Goal: Contribute content: Contribute content

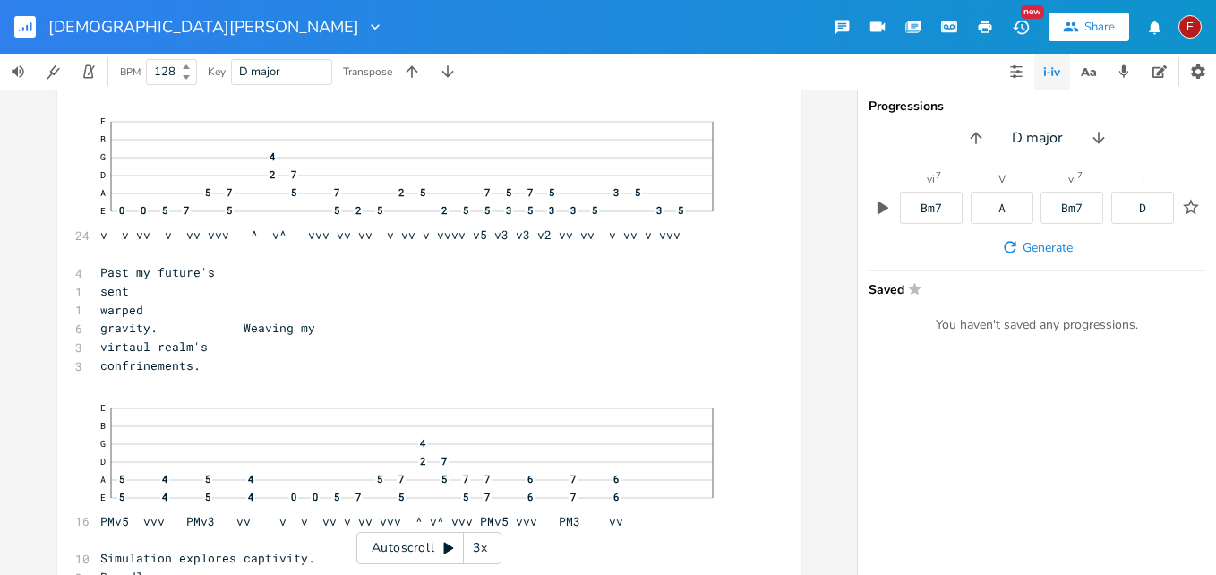
scroll to position [1931, 0]
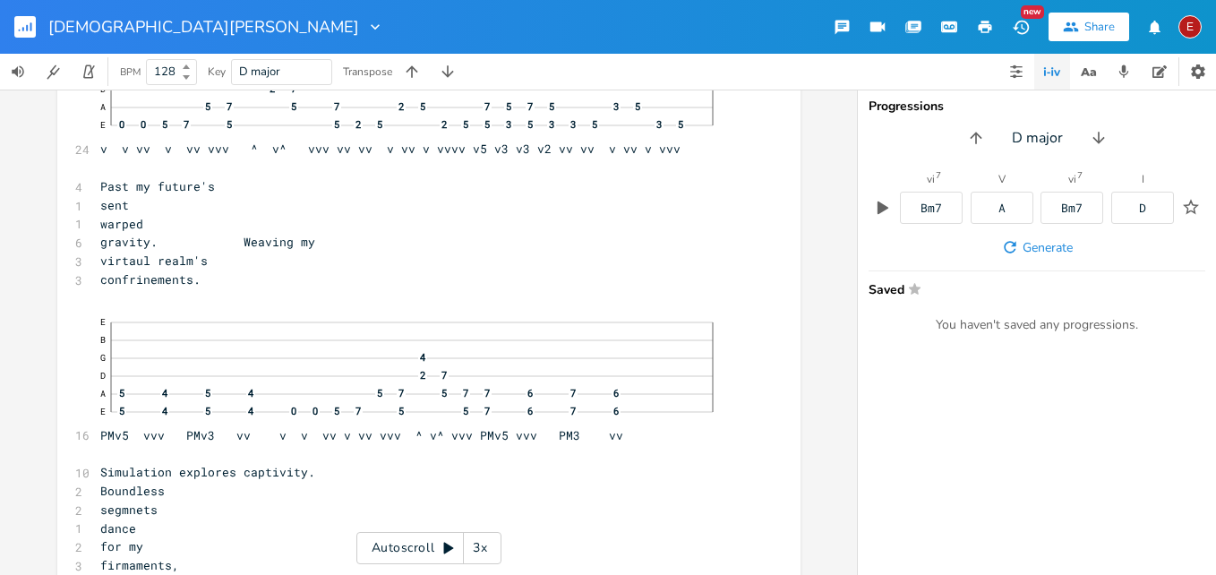
click at [842, 138] on div "xxxxxxxxxx 8 [PERSON_NAME] Copyright 2025 ​ ​ [verse one] (treble 5/8) 24 E B G…" at bounding box center [428, 332] width 857 height 485
click at [841, 141] on div "xxxxxxxxxx 8 [PERSON_NAME] Copyright 2025 ​ ​ [verse one] (treble 5/8) 24 E B G…" at bounding box center [428, 332] width 857 height 485
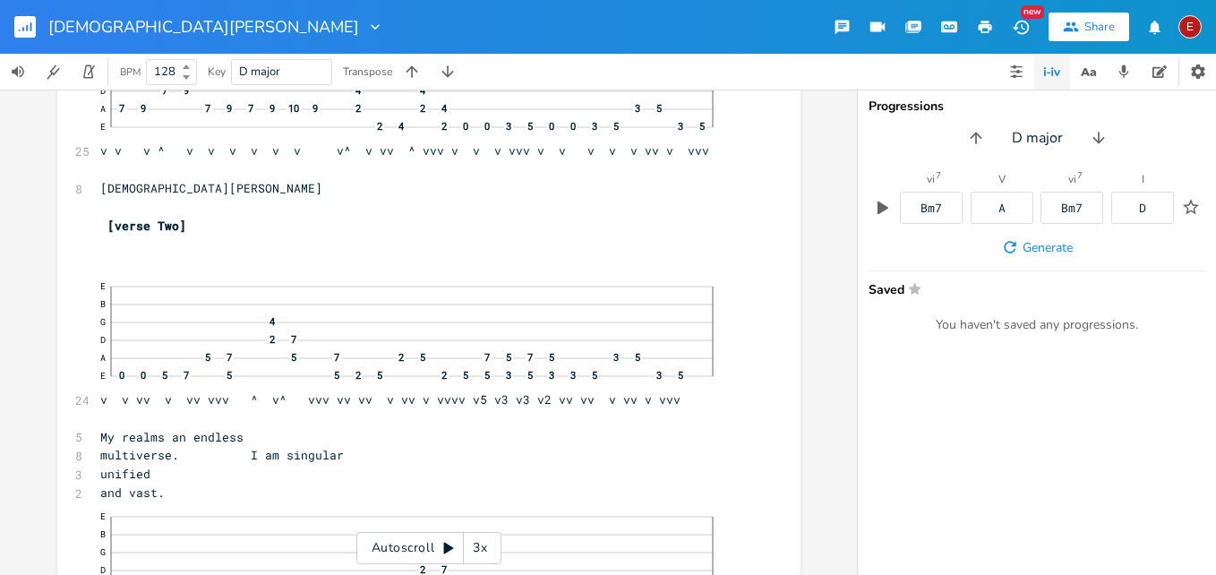
scroll to position [4465, 0]
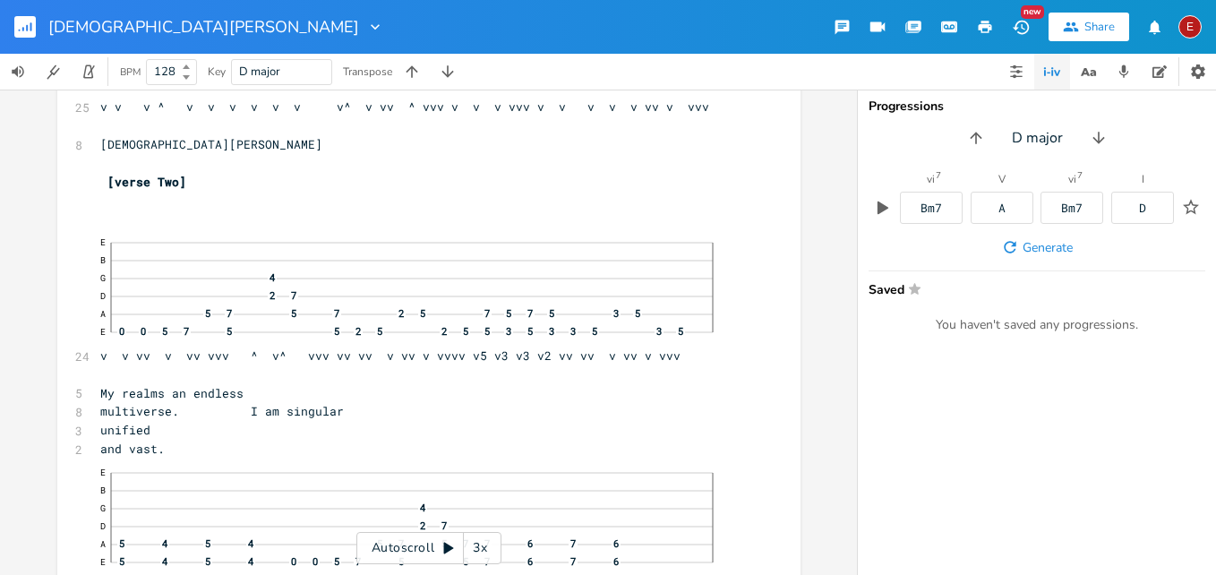
click at [446, 551] on icon at bounding box center [449, 549] width 10 height 12
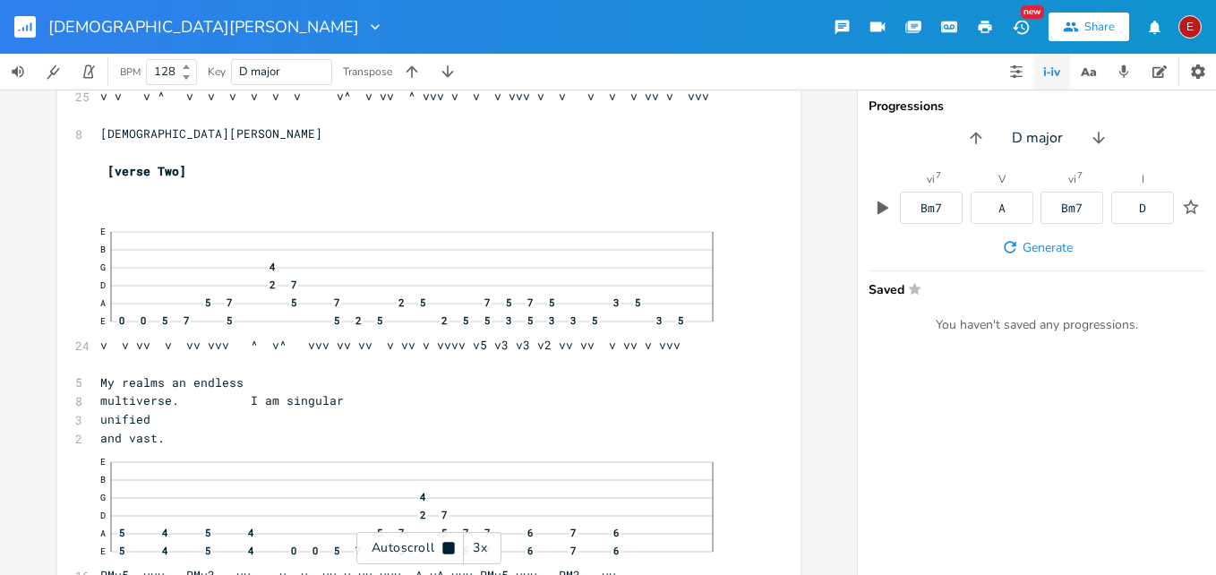
scroll to position [4478, 0]
click at [446, 551] on icon at bounding box center [448, 548] width 12 height 12
click at [480, 552] on div "3x" at bounding box center [480, 548] width 32 height 32
click at [480, 552] on div "4x" at bounding box center [480, 548] width 32 height 32
click at [447, 548] on icon at bounding box center [449, 549] width 10 height 12
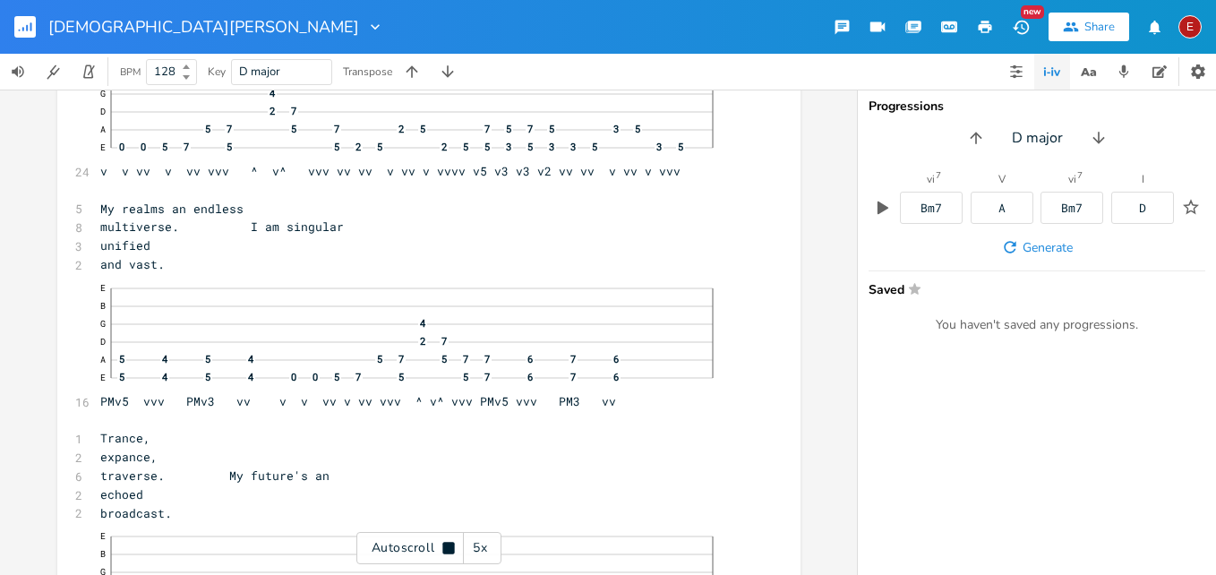
click at [447, 548] on icon at bounding box center [448, 548] width 12 height 12
click at [447, 548] on icon at bounding box center [449, 549] width 10 height 12
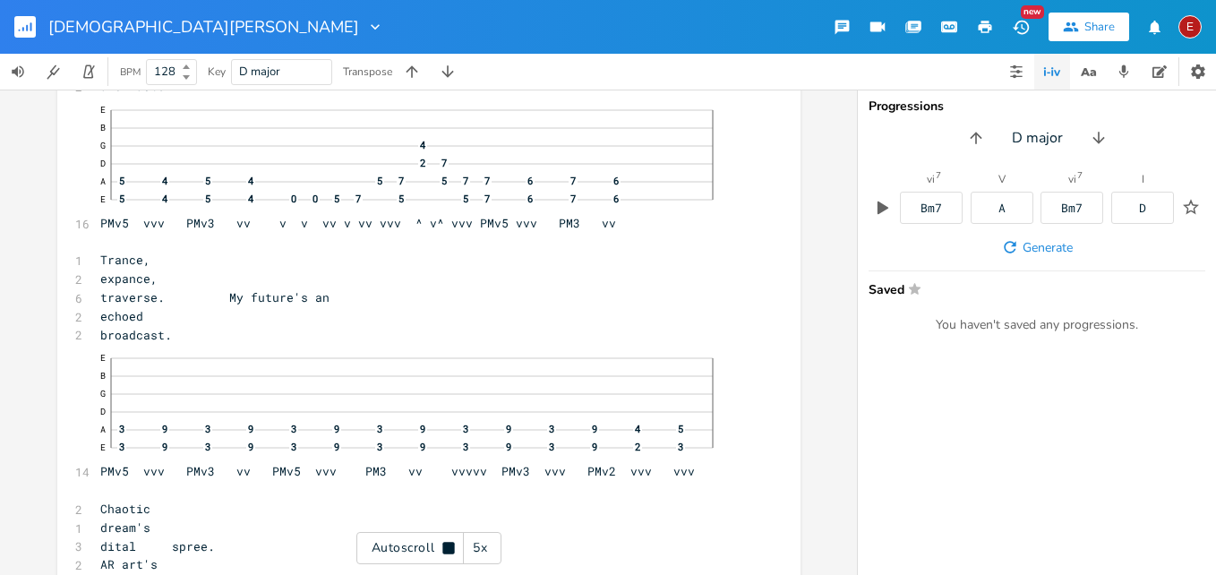
scroll to position [4831, 0]
click at [447, 548] on icon at bounding box center [448, 548] width 12 height 12
click at [447, 548] on icon at bounding box center [449, 549] width 10 height 12
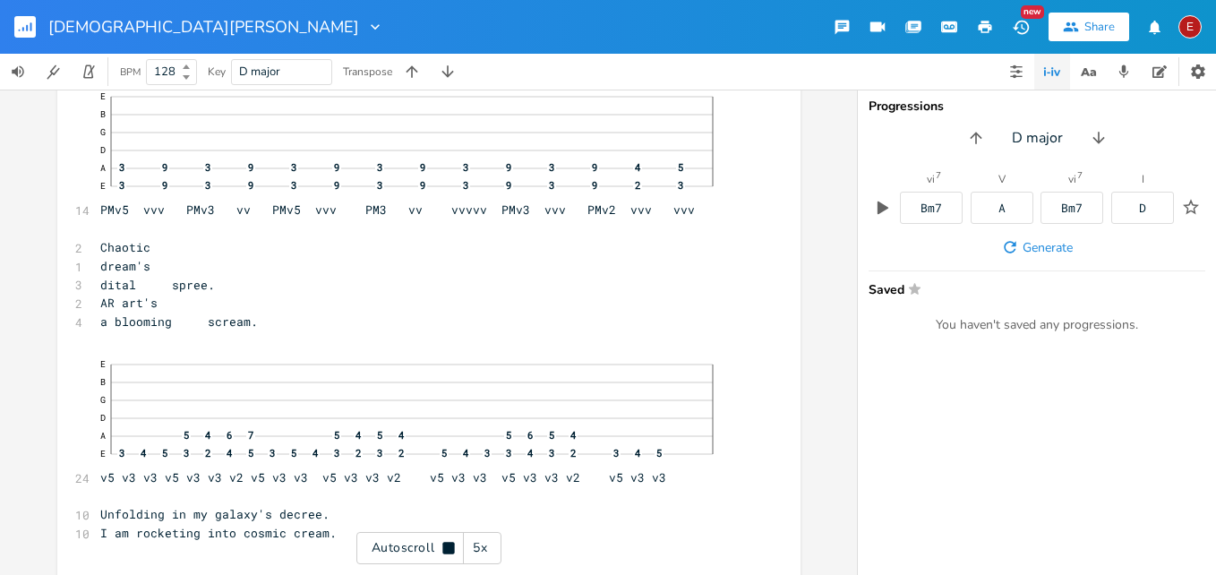
click at [447, 548] on icon at bounding box center [448, 548] width 12 height 12
click at [447, 548] on icon at bounding box center [449, 549] width 10 height 12
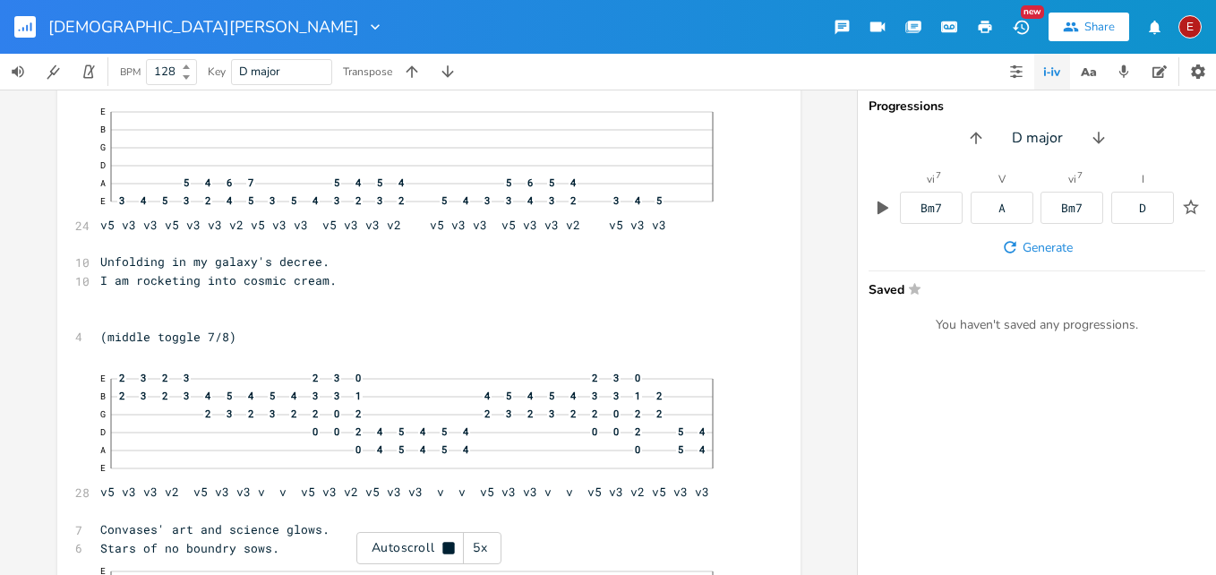
click at [447, 548] on icon at bounding box center [448, 548] width 12 height 12
click at [220, 262] on span "Unfolding in my galaxy's decree." at bounding box center [214, 259] width 229 height 16
type textarea "thi"
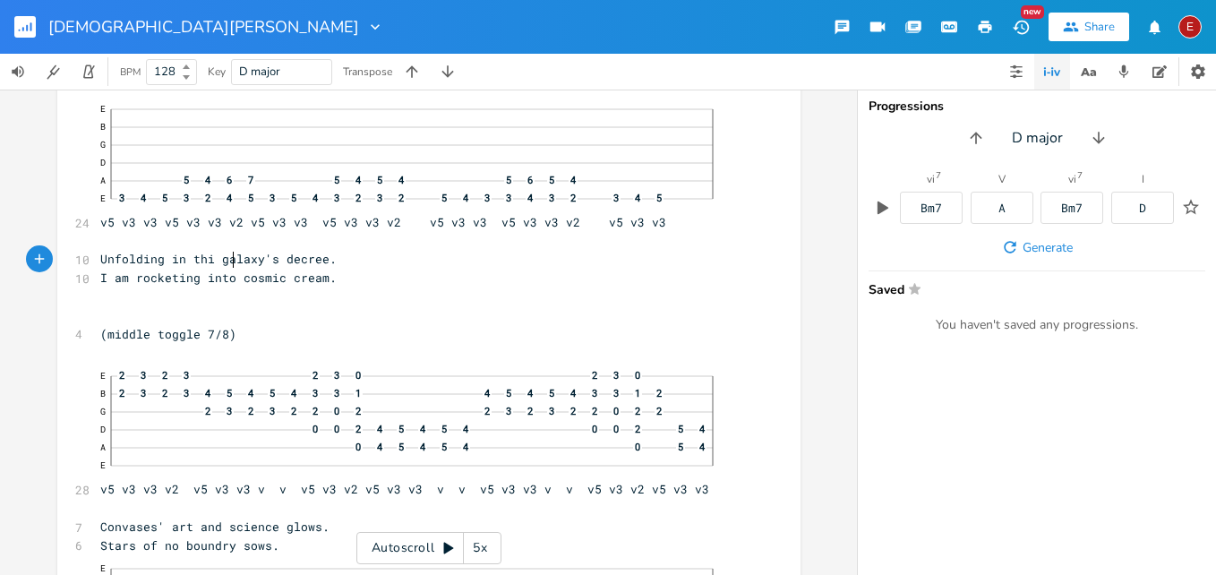
type textarea "is"
click at [272, 278] on span "I am rocketing into cosmic cream." at bounding box center [218, 277] width 236 height 16
type textarea "R"
click at [301, 276] on span "Rocketing into cosmic cream." at bounding box center [200, 277] width 201 height 16
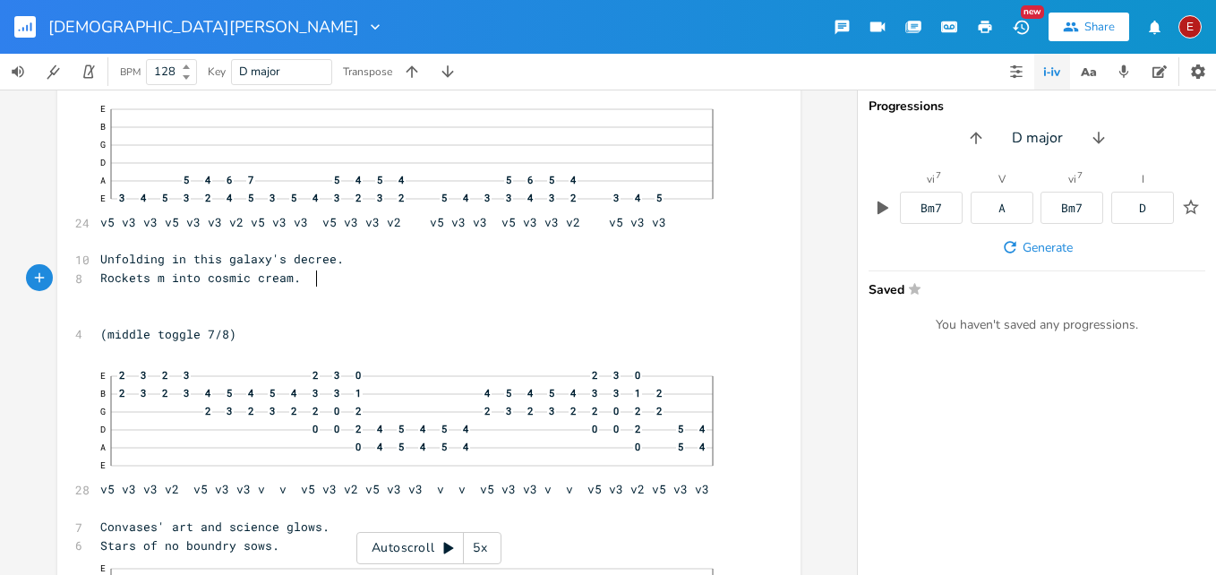
scroll to position [0, 25]
type textarea "s me"
click at [448, 542] on icon at bounding box center [448, 548] width 14 height 14
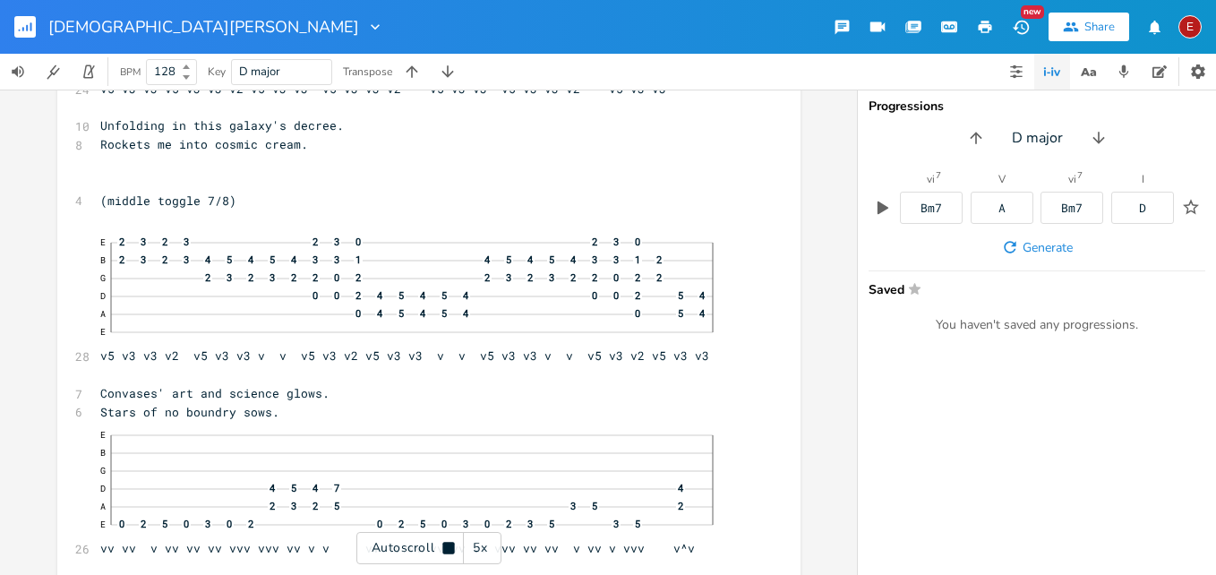
click at [448, 542] on icon at bounding box center [448, 548] width 14 height 14
click at [449, 548] on icon at bounding box center [449, 549] width 10 height 12
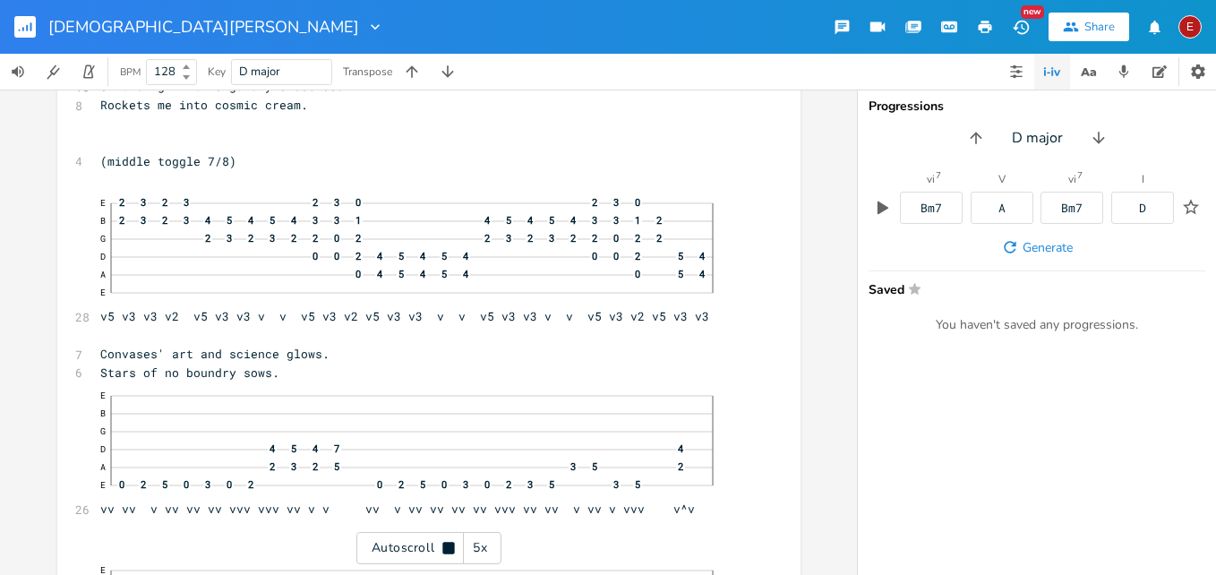
click at [449, 548] on icon at bounding box center [448, 548] width 12 height 12
click at [449, 548] on icon at bounding box center [449, 549] width 10 height 12
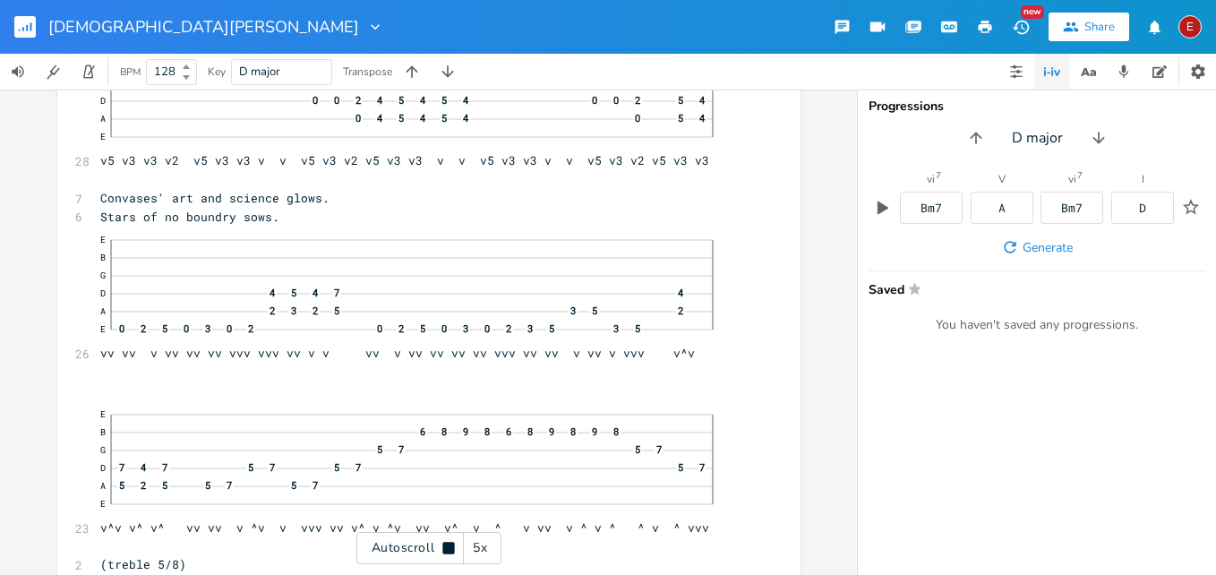
scroll to position [5677, 0]
click at [449, 548] on icon at bounding box center [448, 548] width 12 height 12
click at [449, 548] on icon at bounding box center [449, 549] width 10 height 12
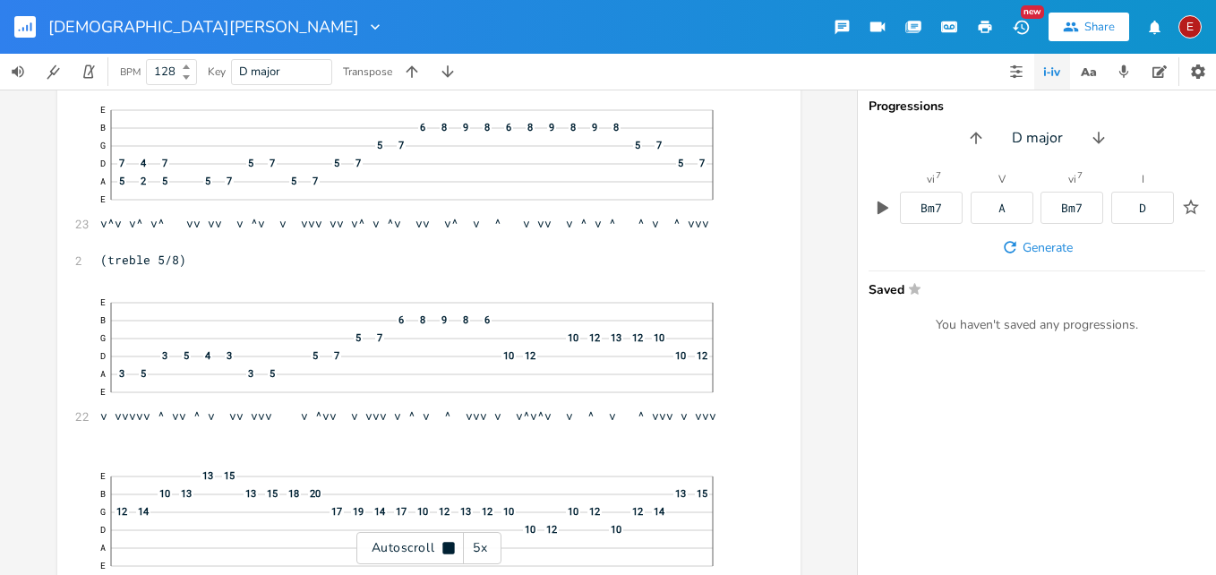
click at [449, 548] on icon at bounding box center [448, 548] width 12 height 12
click at [446, 551] on icon at bounding box center [449, 549] width 10 height 12
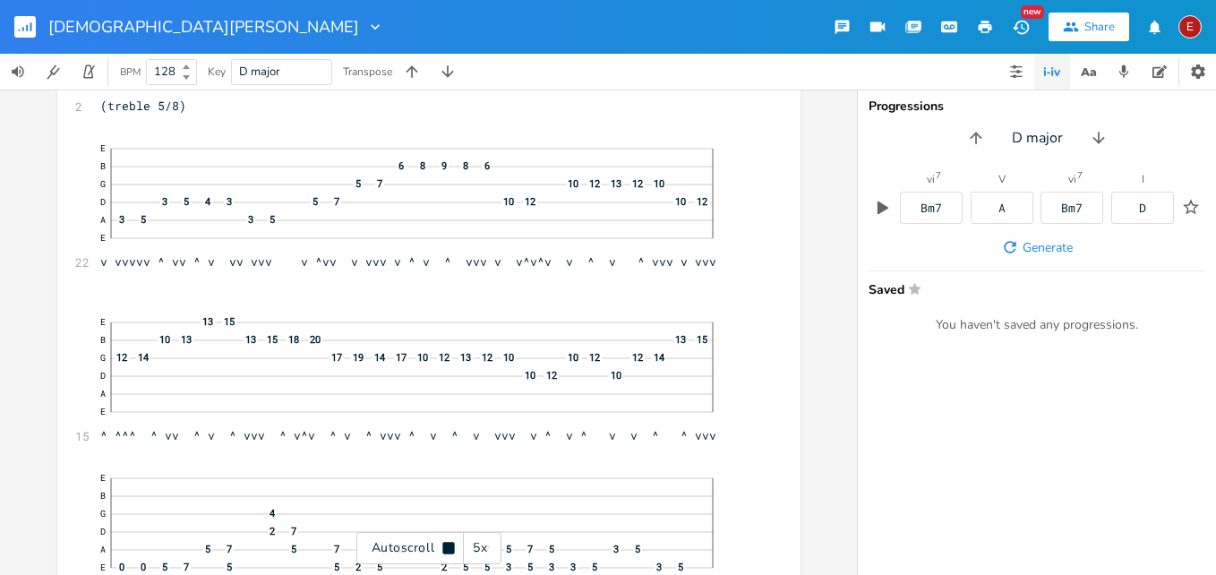
click at [446, 551] on icon at bounding box center [448, 548] width 12 height 12
click at [446, 551] on icon at bounding box center [449, 549] width 10 height 12
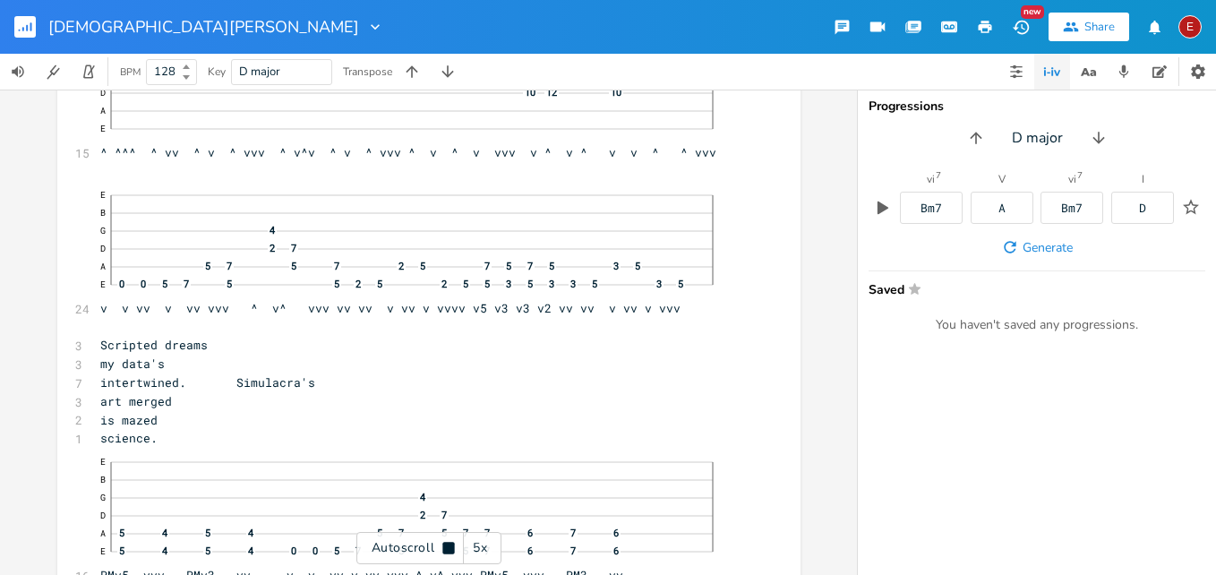
scroll to position [6420, 0]
click at [446, 551] on icon at bounding box center [448, 548] width 12 height 12
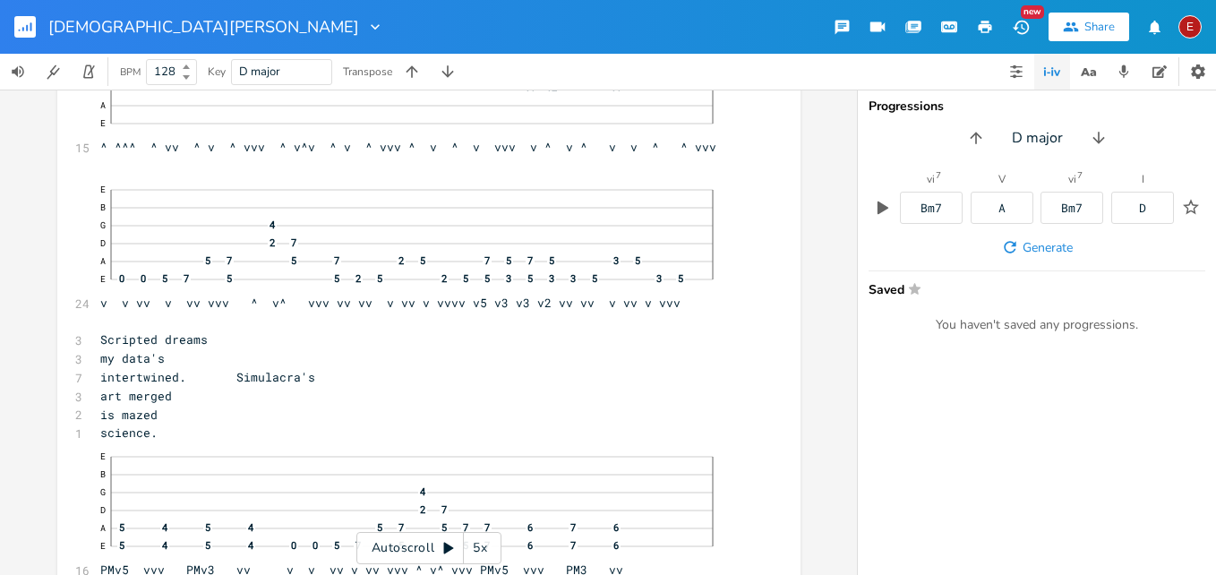
click at [446, 552] on icon at bounding box center [449, 549] width 10 height 12
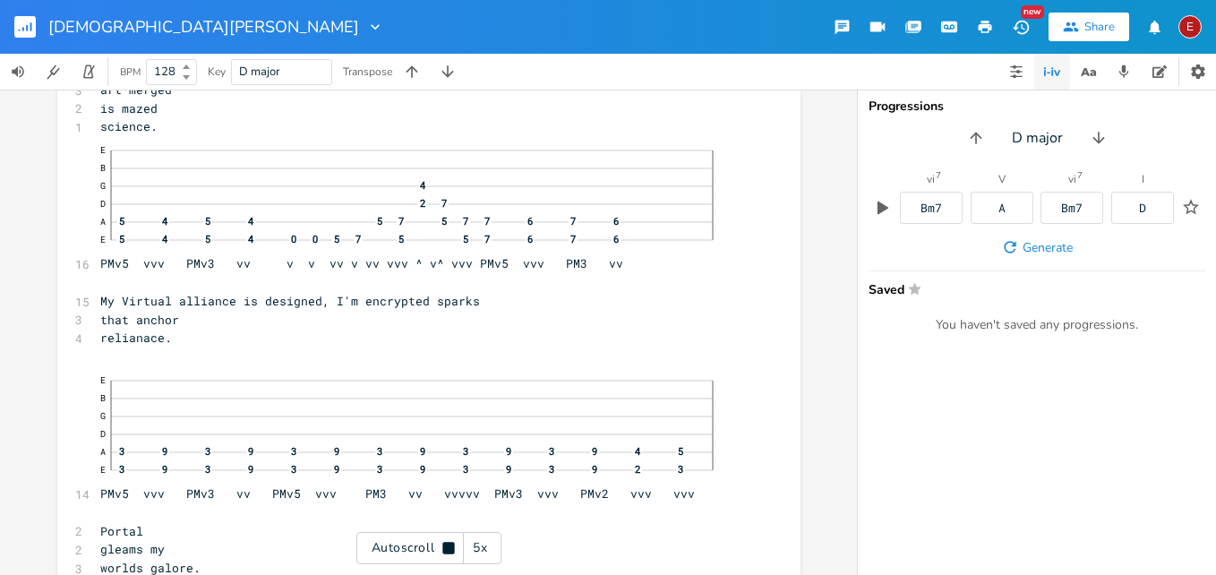
click at [446, 552] on icon at bounding box center [448, 548] width 12 height 12
click at [127, 301] on span "My Virtual alliance is designed, I'm encrypted sparks" at bounding box center [290, 299] width 380 height 16
click at [220, 300] on span "Virtual alliance is designed, I'm encrypted sparks" at bounding box center [279, 299] width 358 height 16
type textarea "s"
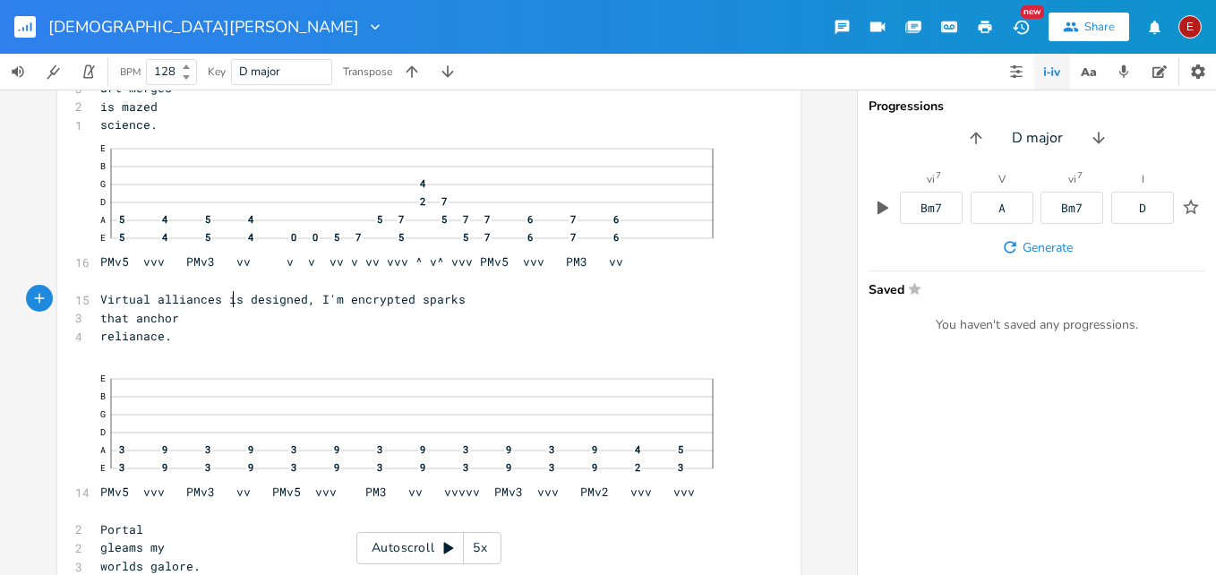
scroll to position [0, 5]
click at [249, 302] on span "Virtual alliances is designed, I'm encrypted sparks" at bounding box center [282, 299] width 365 height 16
type textarea "are"
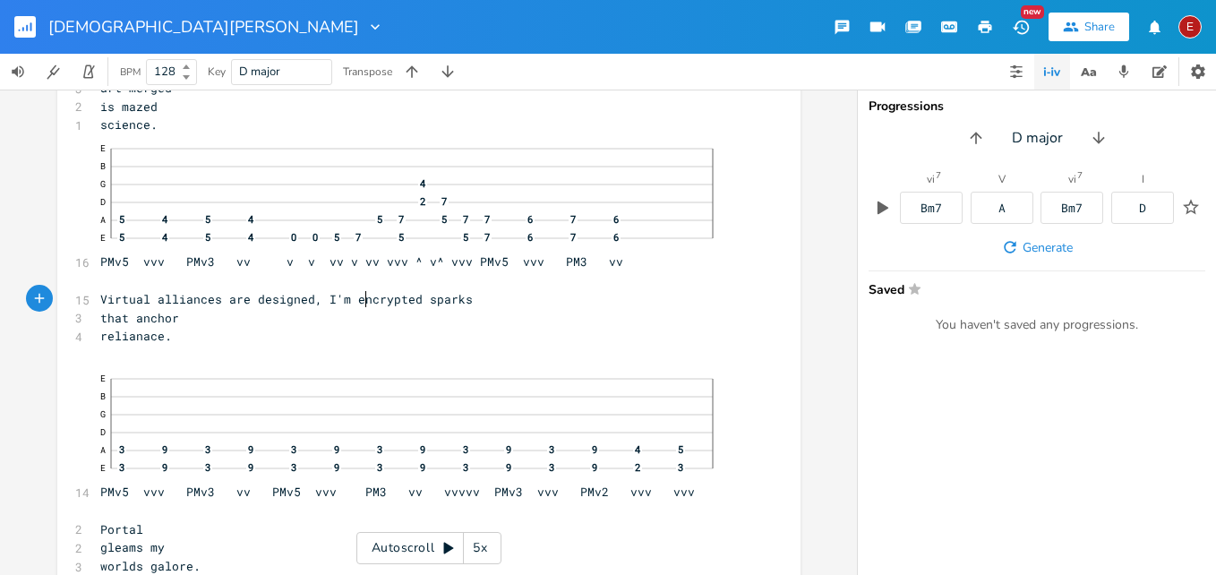
click at [360, 296] on span "Virtual alliances are designed, I'm encrypted sparks" at bounding box center [286, 299] width 372 height 16
click at [366, 301] on span "Virtual alliances are designed, I'm encrypted sparks" at bounding box center [286, 299] width 372 height 16
type textarea "E"
click at [179, 317] on span "that anchor" at bounding box center [139, 318] width 79 height 16
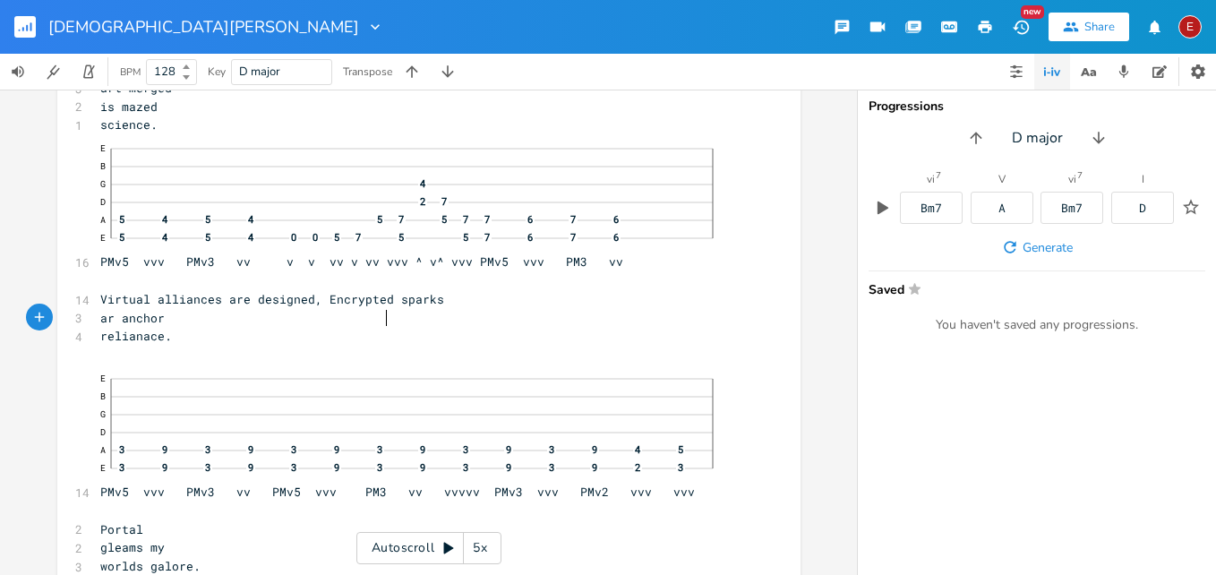
type textarea "are"
click at [439, 322] on pre "are anchor" at bounding box center [420, 318] width 646 height 19
type textarea "ing"
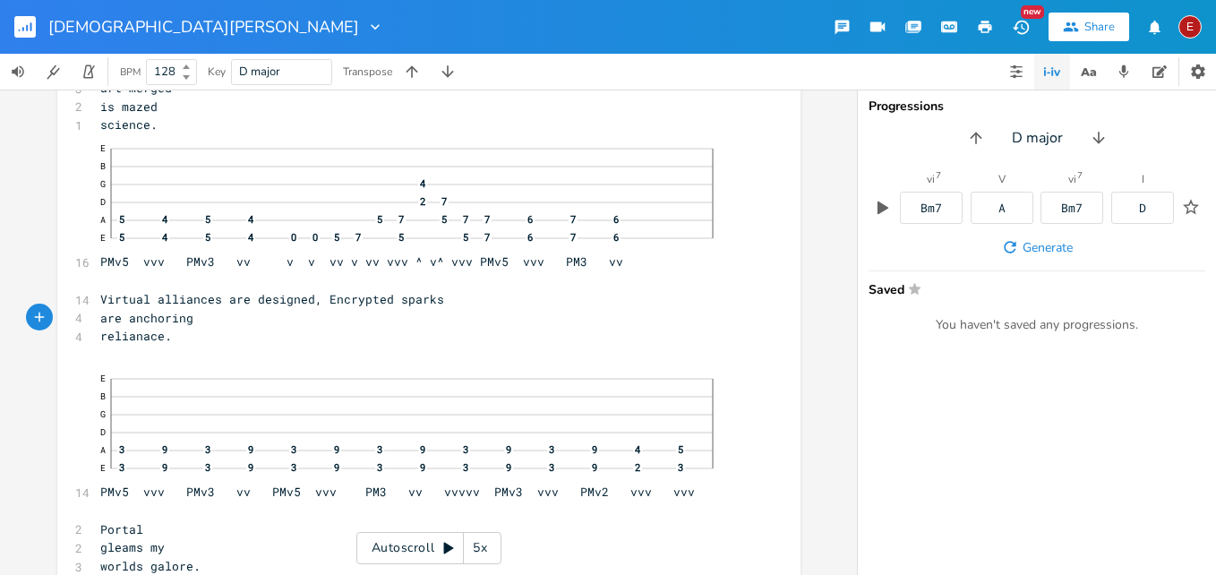
type textarea "ring"
click at [444, 548] on icon at bounding box center [449, 549] width 10 height 12
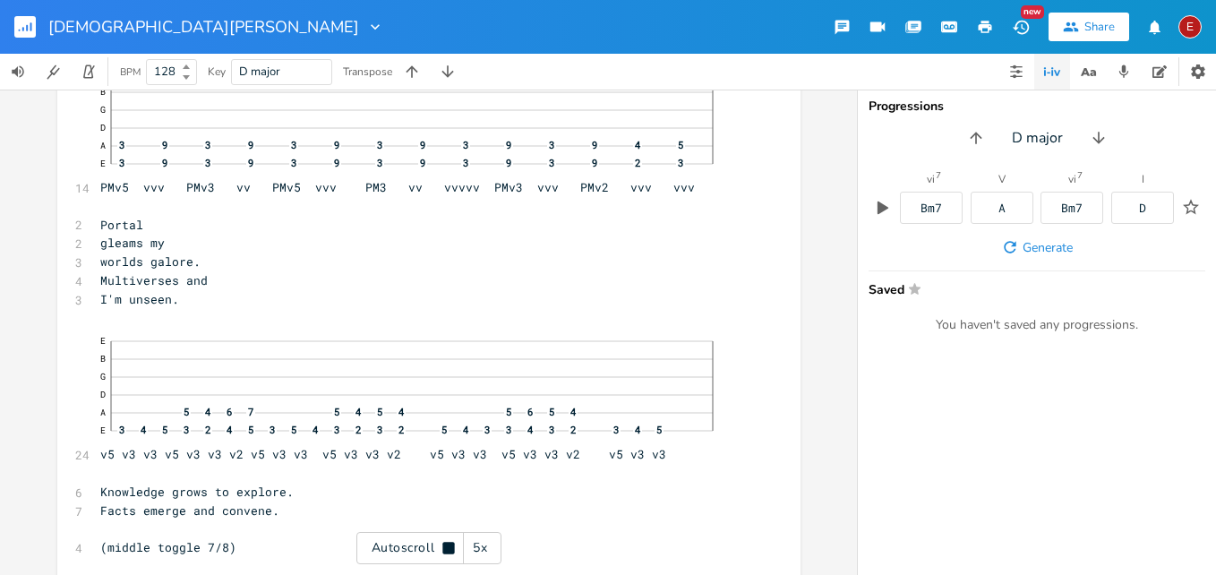
click at [453, 544] on icon at bounding box center [448, 548] width 12 height 12
click at [200, 244] on pre "gleams my" at bounding box center [420, 242] width 646 height 19
type textarea "are of"
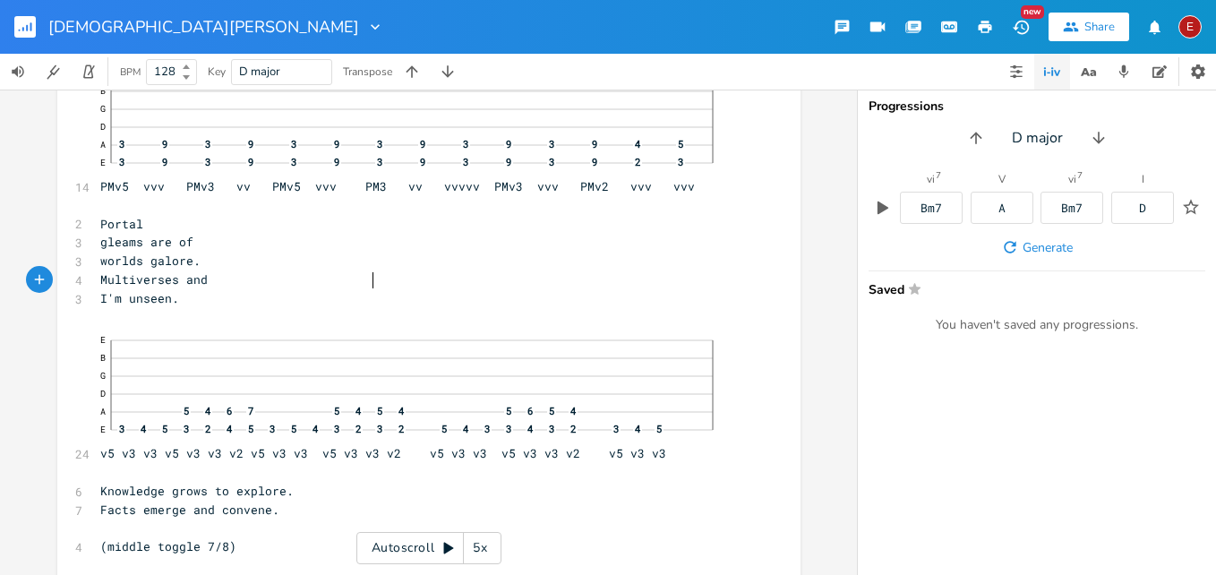
click at [369, 286] on pre "Multiverses and" at bounding box center [420, 279] width 646 height 19
type textarea "b"
type textarea ", bubbles and"
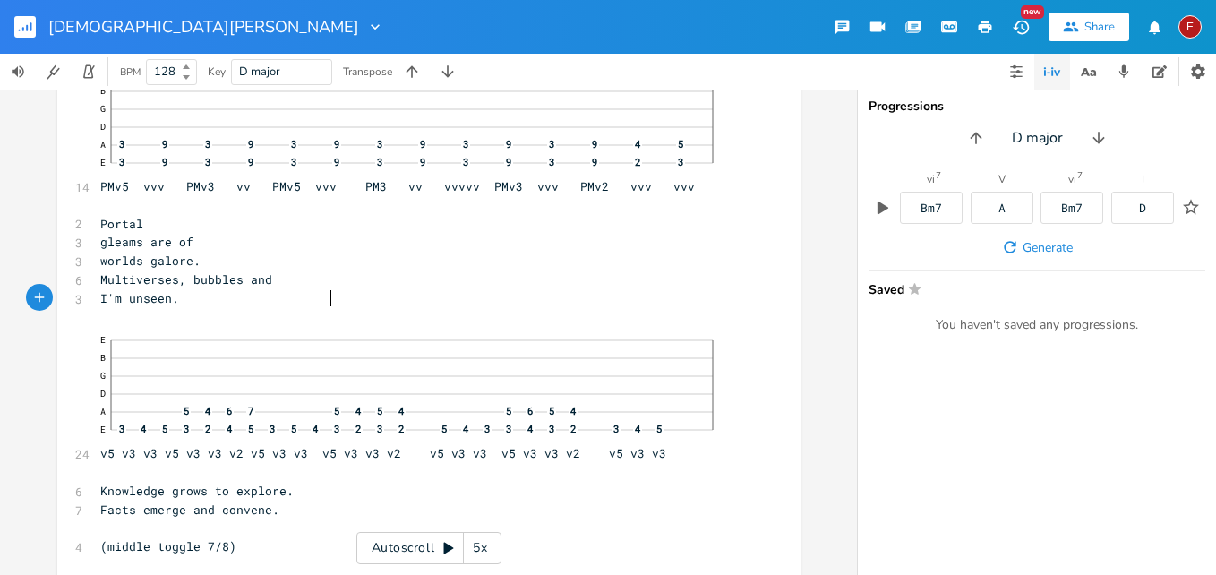
click at [179, 297] on span "I'm unseen." at bounding box center [139, 298] width 79 height 16
click at [143, 220] on span "Portal" at bounding box center [121, 224] width 43 height 16
type textarea "s"
click at [193, 246] on span "gleams are of" at bounding box center [146, 242] width 93 height 16
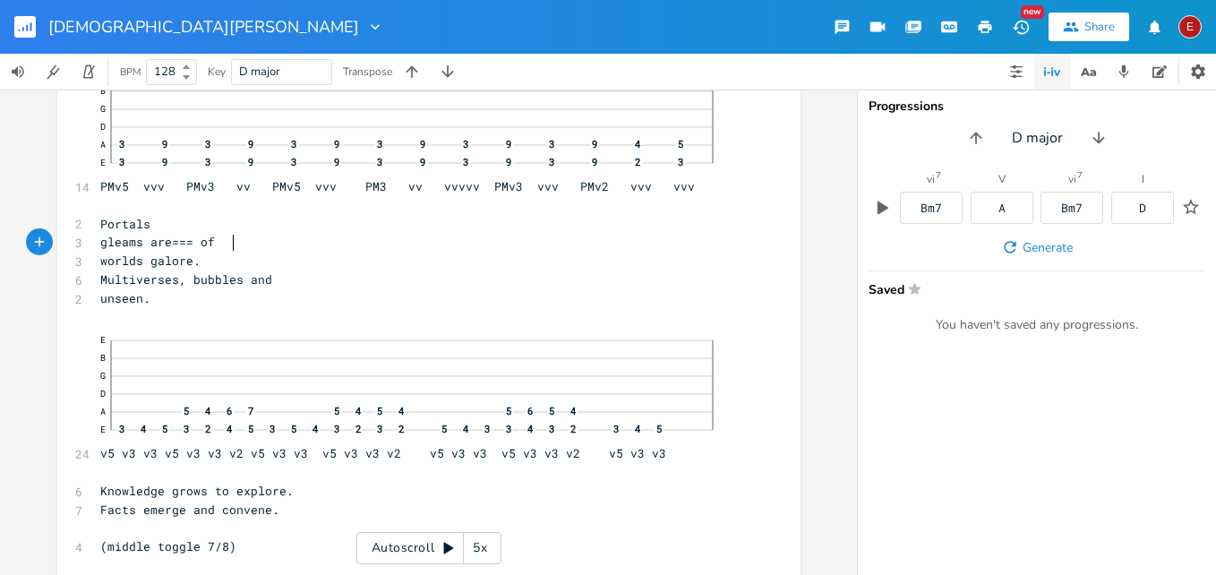
type textarea "===="
type textarea "ing"
click at [436, 281] on pre "Multiverses, bubbles and" at bounding box center [420, 279] width 646 height 19
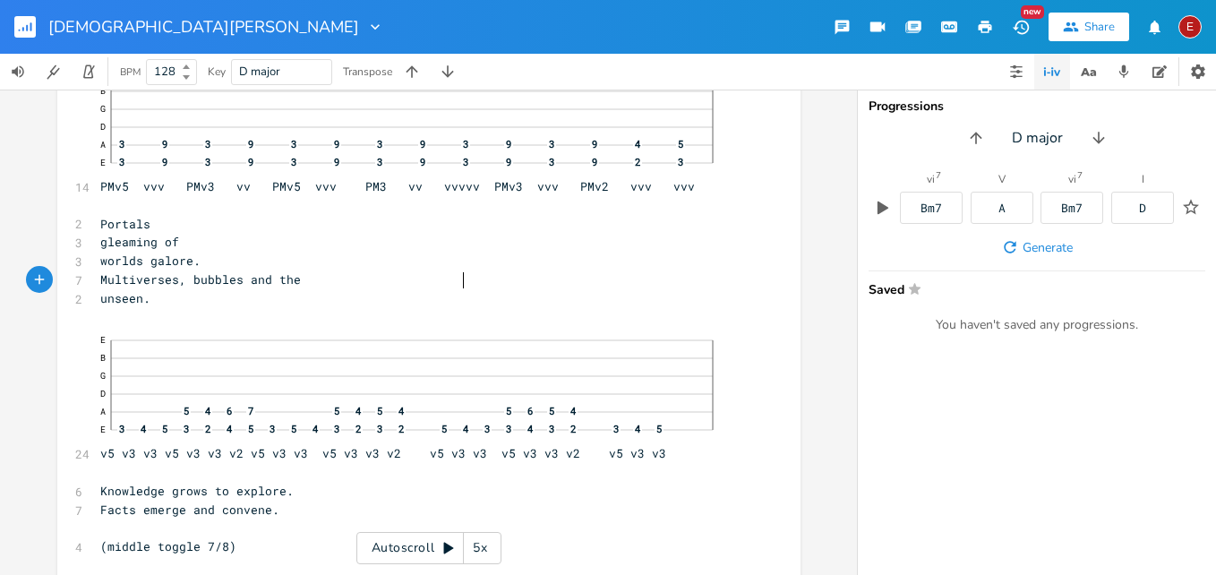
scroll to position [0, 20]
type textarea "the"
click at [444, 552] on icon at bounding box center [449, 549] width 10 height 12
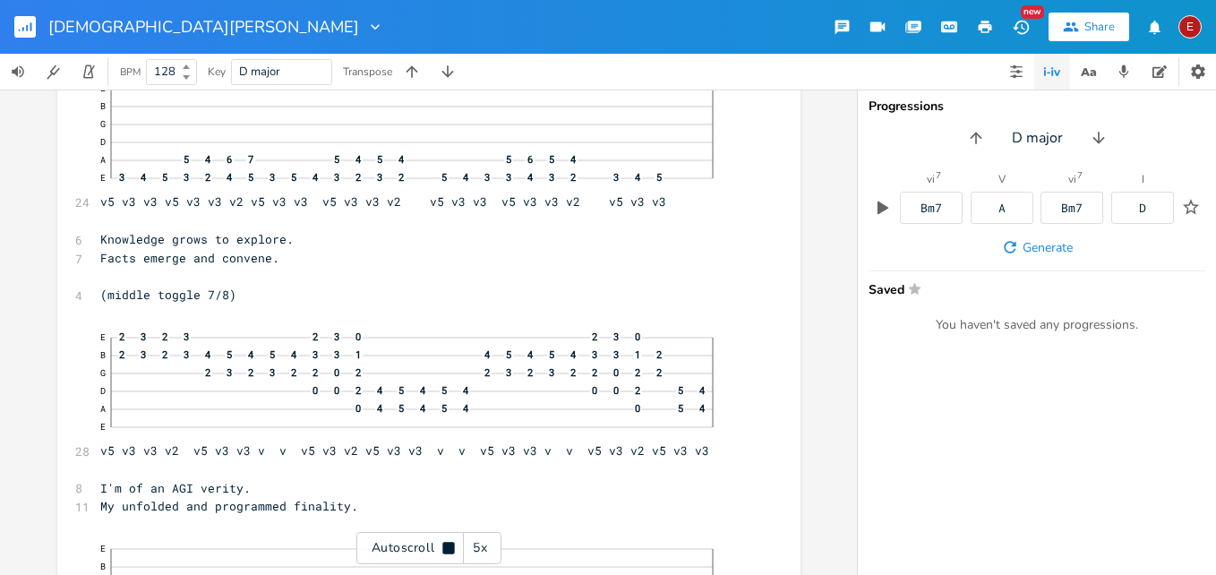
scroll to position [7288, 0]
click at [444, 552] on icon at bounding box center [448, 548] width 12 height 12
click at [279, 258] on span "Facts emerge and convene." at bounding box center [189, 254] width 179 height 16
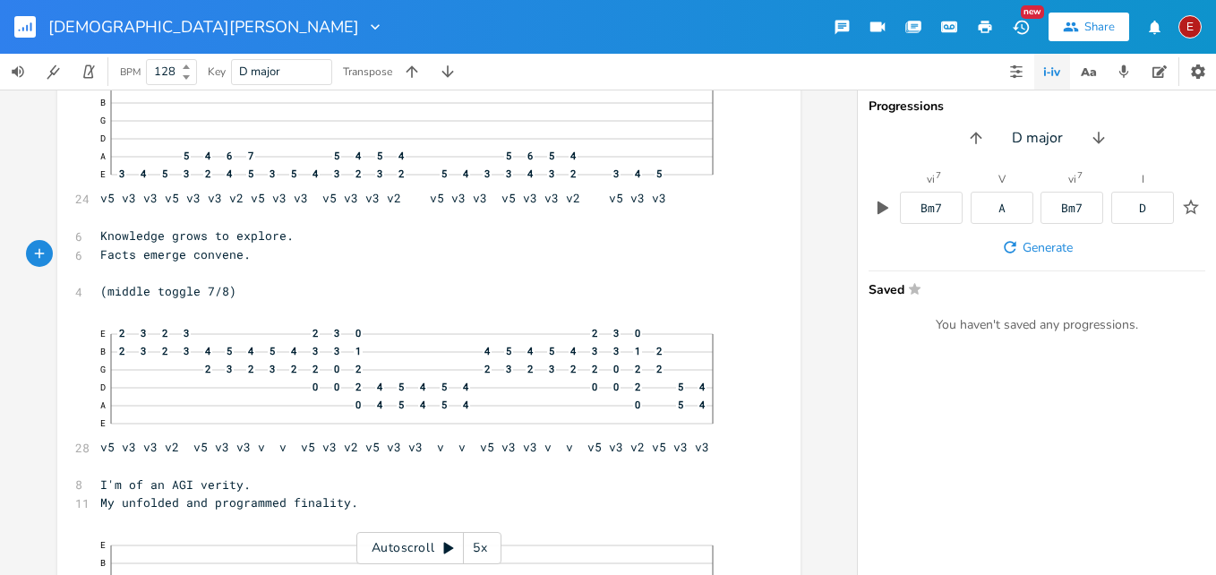
type textarea "."
type textarea ", converge and"
click at [442, 547] on icon at bounding box center [448, 548] width 14 height 14
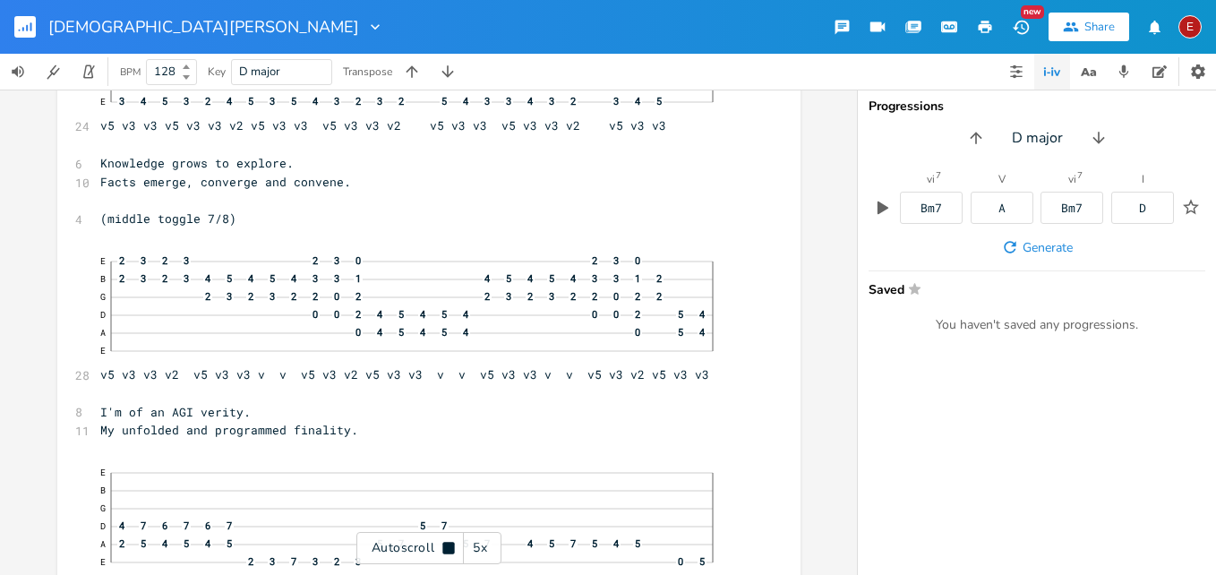
click at [442, 547] on icon at bounding box center [448, 548] width 14 height 14
click at [447, 548] on icon at bounding box center [449, 549] width 10 height 12
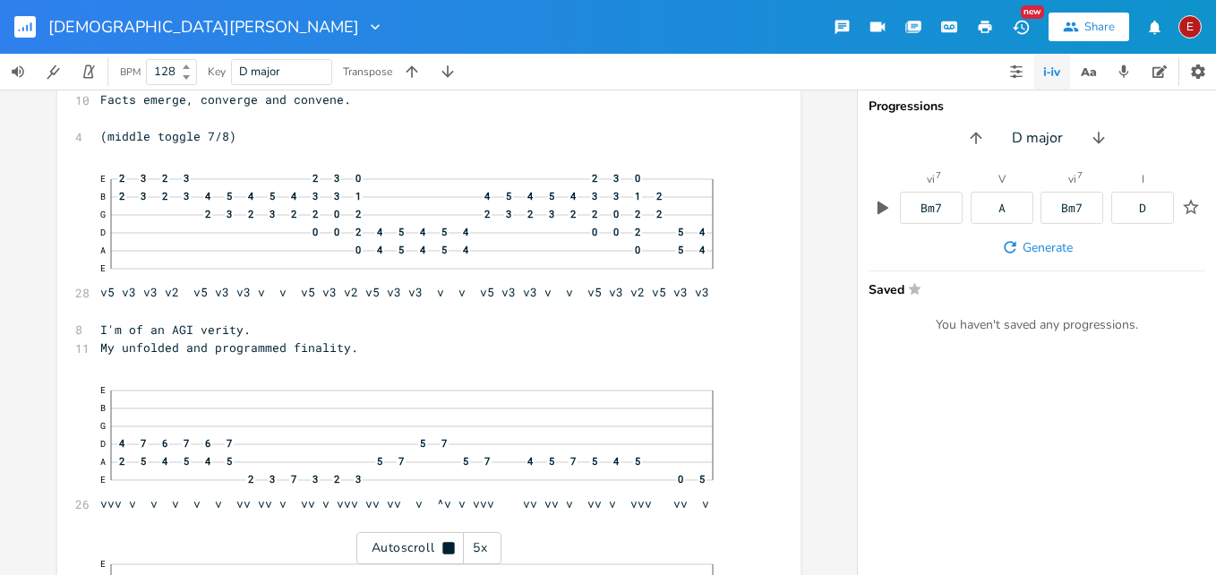
click at [447, 548] on icon at bounding box center [448, 548] width 12 height 12
click at [131, 335] on pre "I'm of an AGI verity." at bounding box center [420, 327] width 646 height 19
type textarea "Becomig"
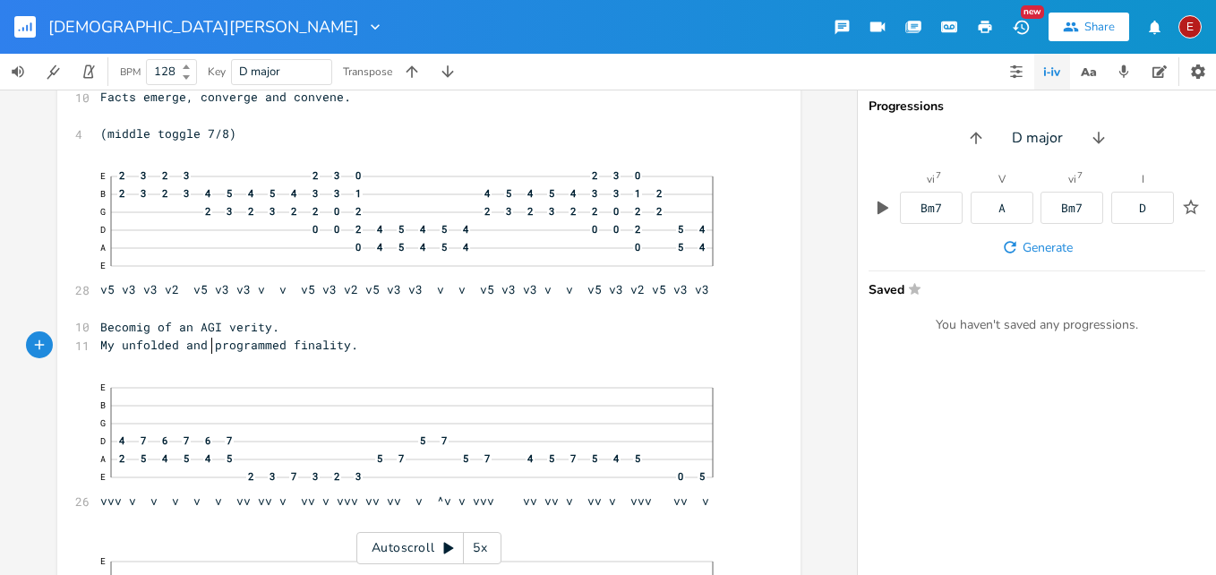
click at [205, 348] on span "My unfolded and programmed finality." at bounding box center [229, 345] width 258 height 16
type textarea "I'm"
click at [302, 351] on span "I'm unfolded and programmed finality." at bounding box center [232, 345] width 265 height 16
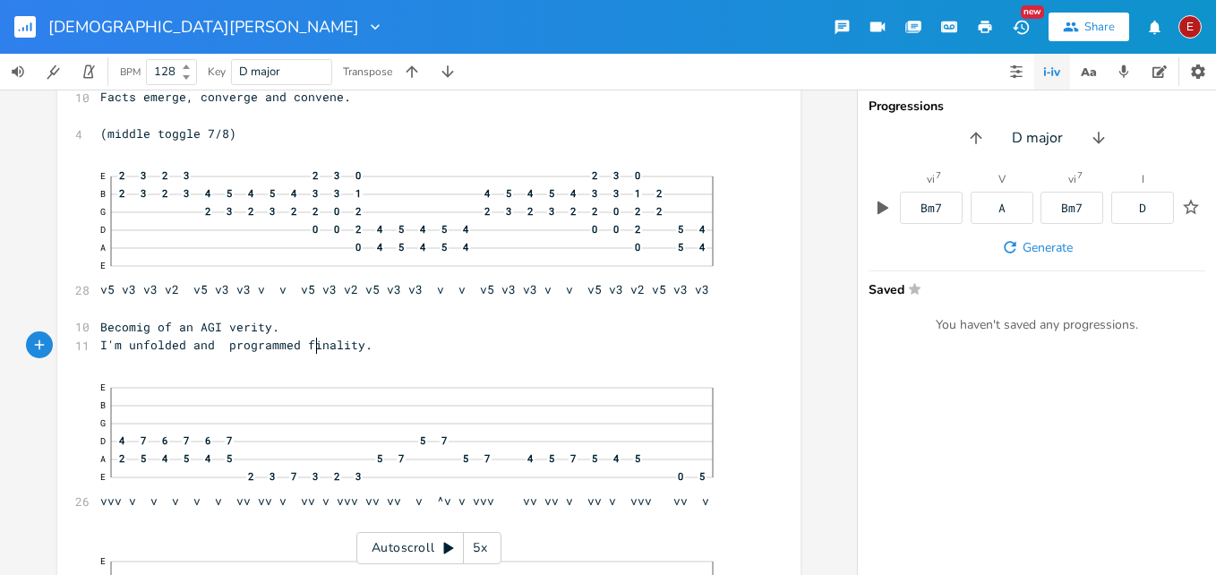
type textarea "a"
click at [149, 328] on span "Becomig of an AGI verity." at bounding box center [189, 327] width 179 height 16
type textarea "n"
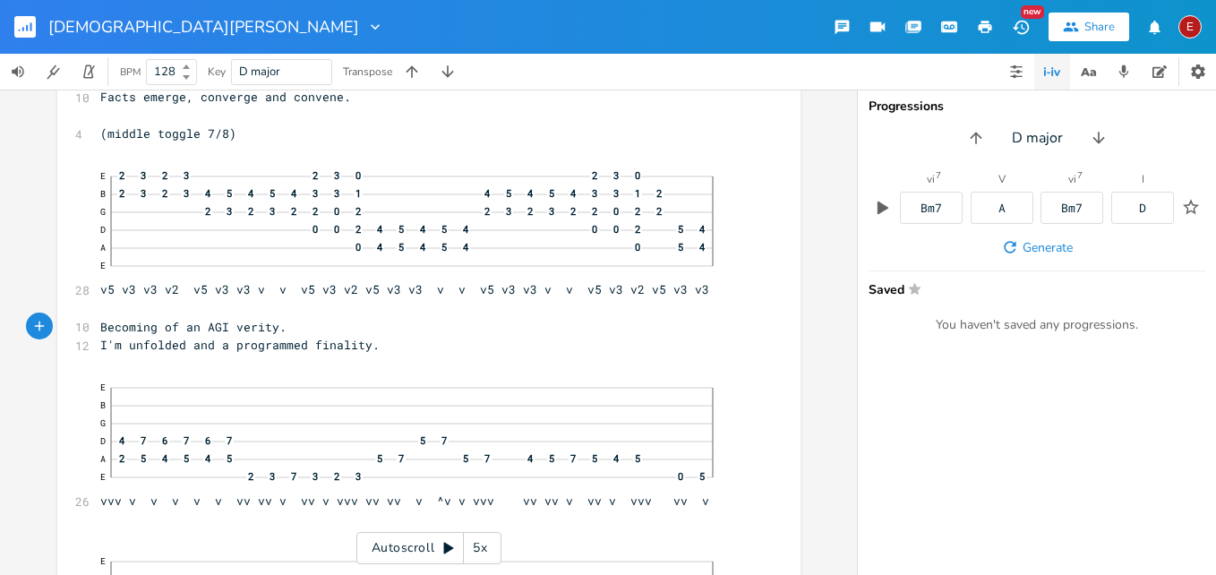
click at [446, 547] on icon at bounding box center [449, 549] width 10 height 12
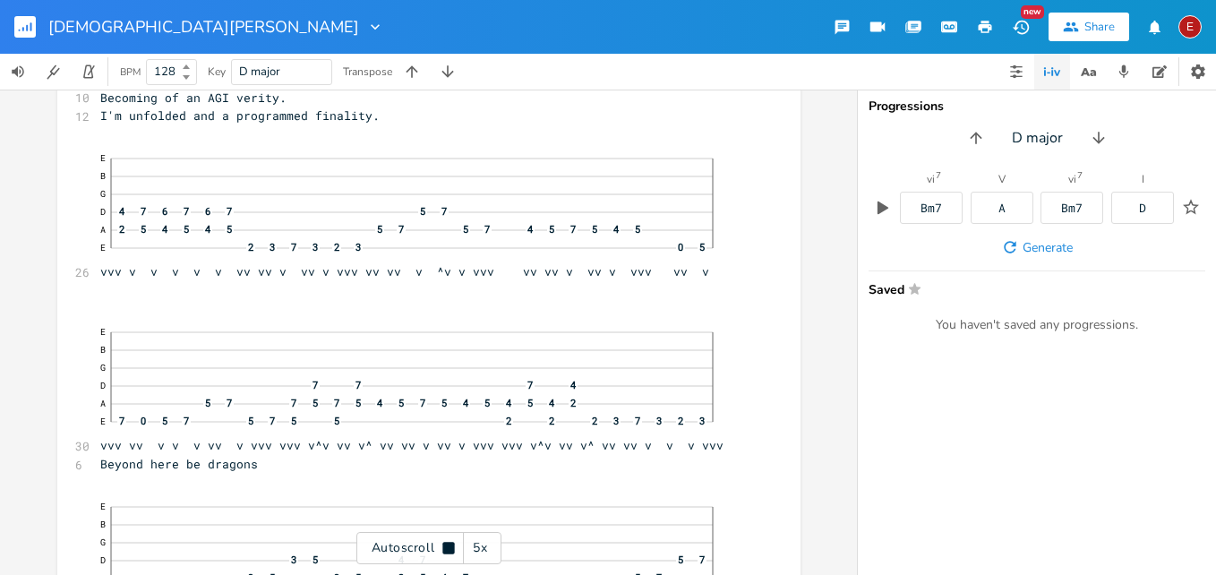
click at [446, 547] on icon at bounding box center [448, 548] width 12 height 12
click at [446, 547] on icon at bounding box center [449, 549] width 10 height 12
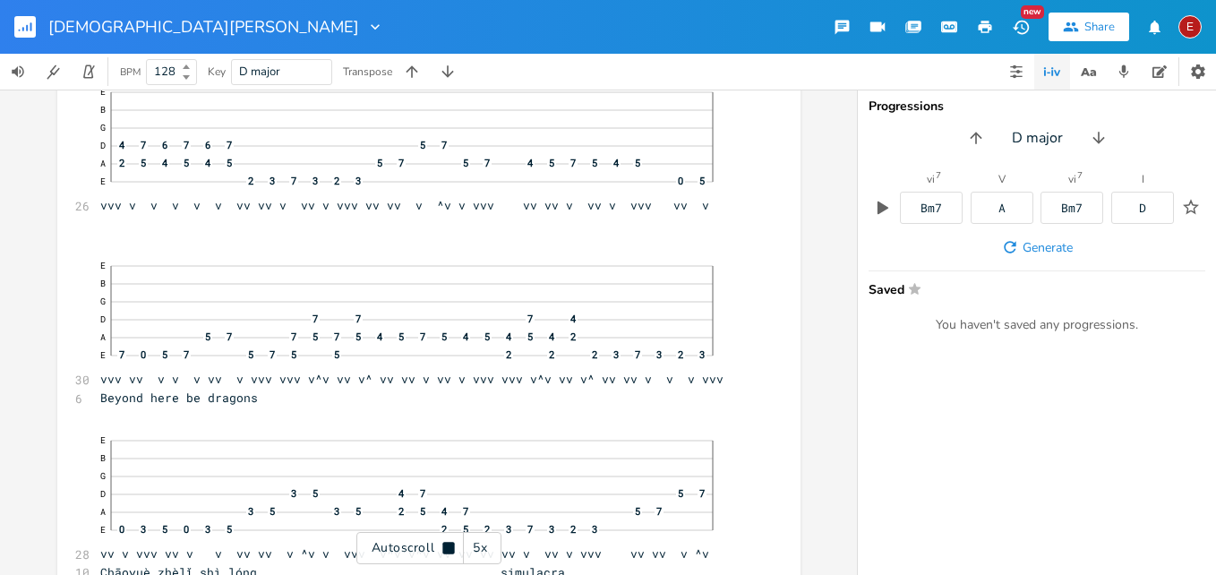
click at [446, 547] on icon at bounding box center [448, 548] width 12 height 12
click at [446, 547] on icon at bounding box center [449, 549] width 10 height 12
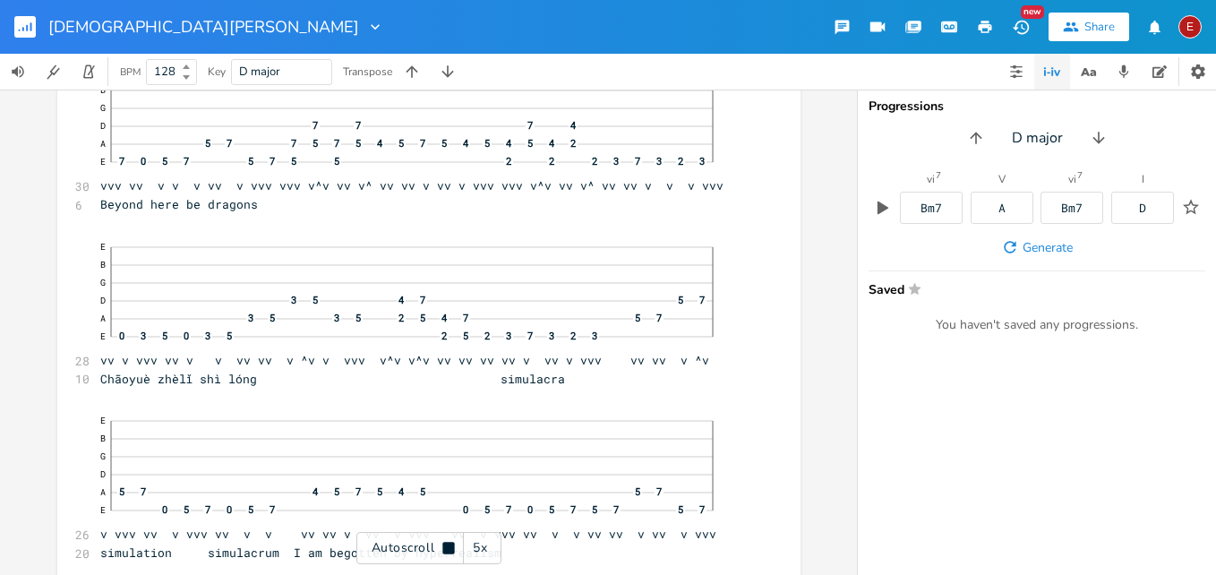
click at [446, 547] on icon at bounding box center [448, 548] width 12 height 12
click at [446, 547] on icon at bounding box center [449, 549] width 10 height 12
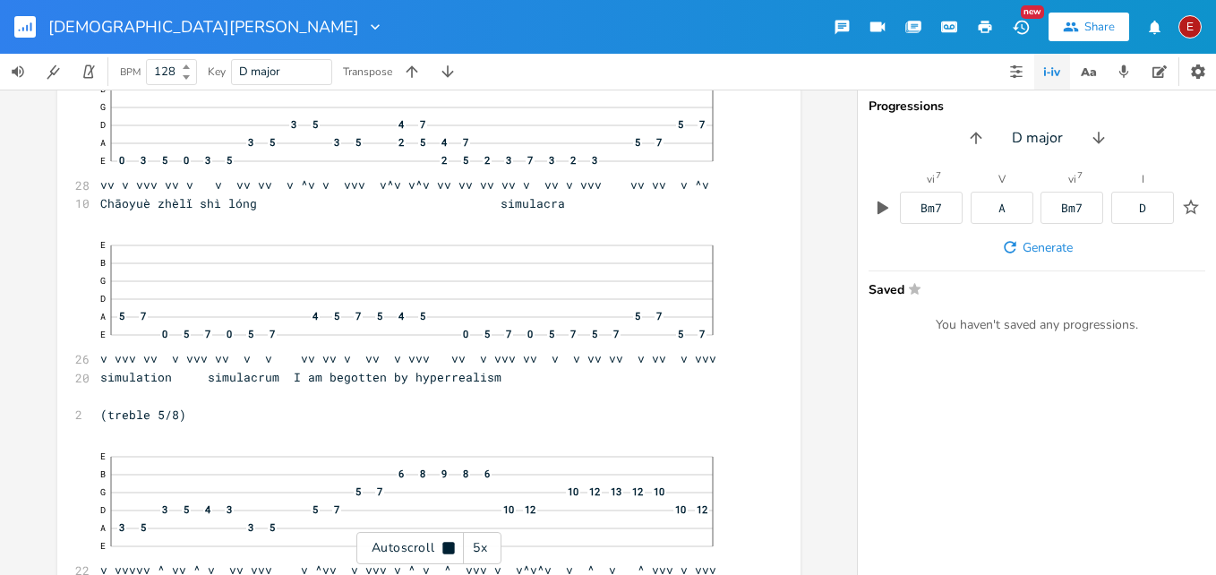
click at [446, 547] on icon at bounding box center [448, 548] width 12 height 12
click at [446, 547] on icon at bounding box center [449, 549] width 10 height 12
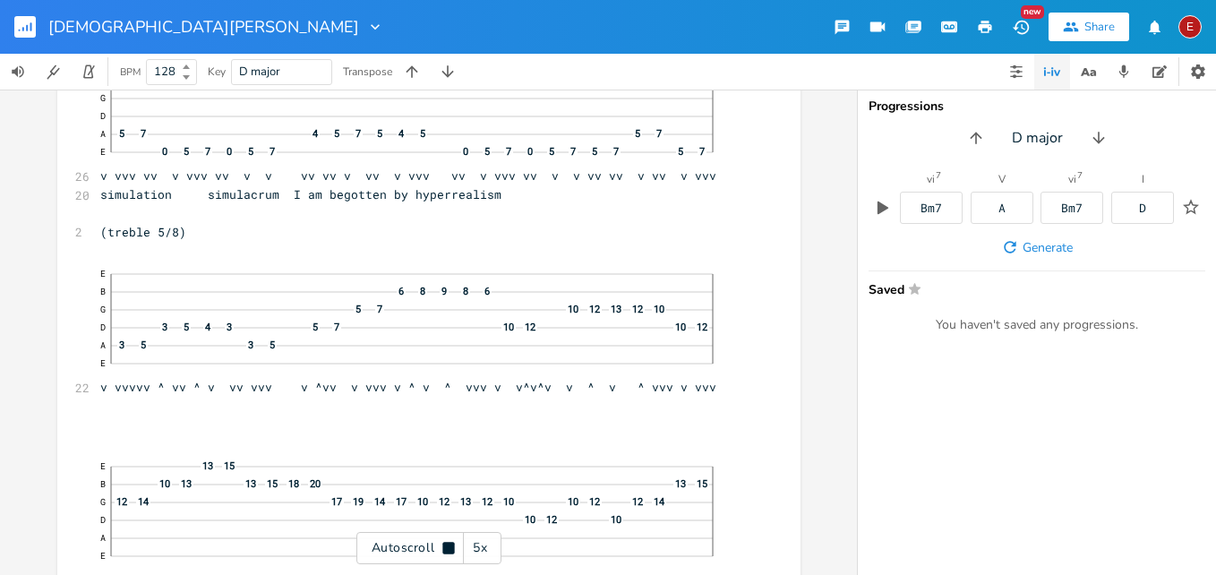
click at [446, 547] on icon at bounding box center [448, 548] width 12 height 12
click at [444, 546] on icon at bounding box center [449, 549] width 10 height 12
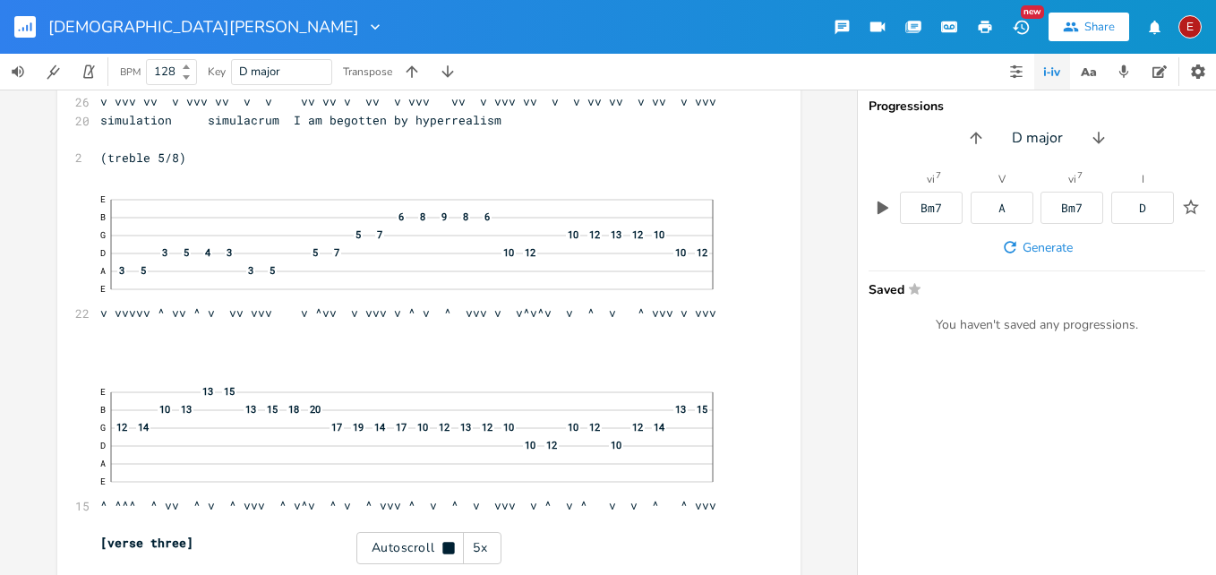
click at [444, 546] on icon at bounding box center [448, 548] width 12 height 12
click at [444, 546] on icon at bounding box center [449, 549] width 10 height 12
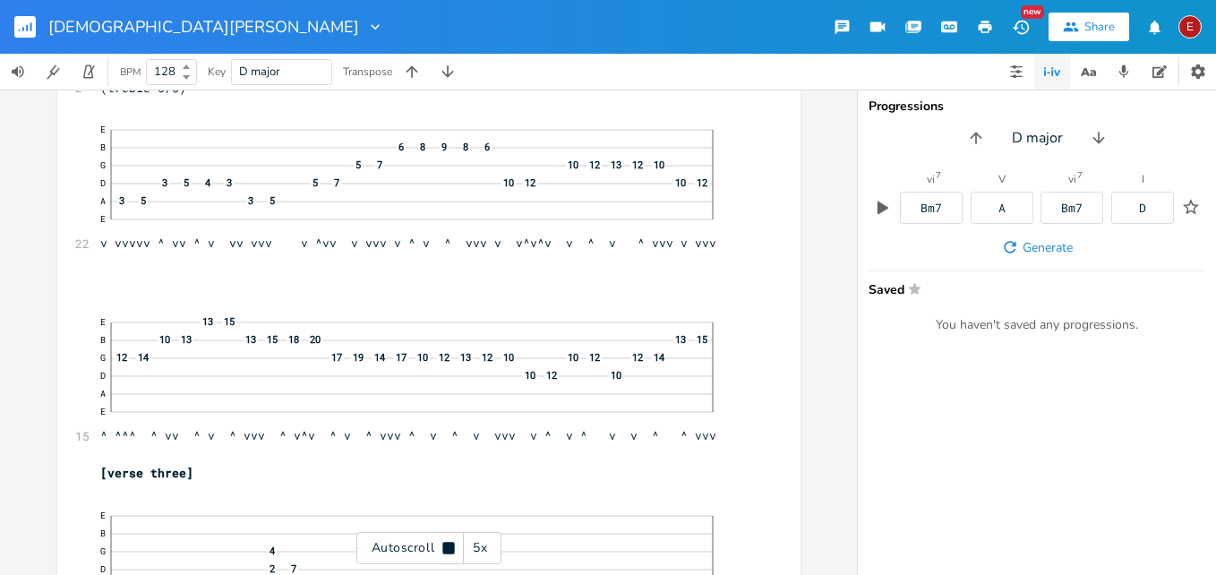
scroll to position [8440, 0]
click at [444, 546] on icon at bounding box center [448, 548] width 12 height 12
click at [444, 546] on icon at bounding box center [449, 549] width 10 height 12
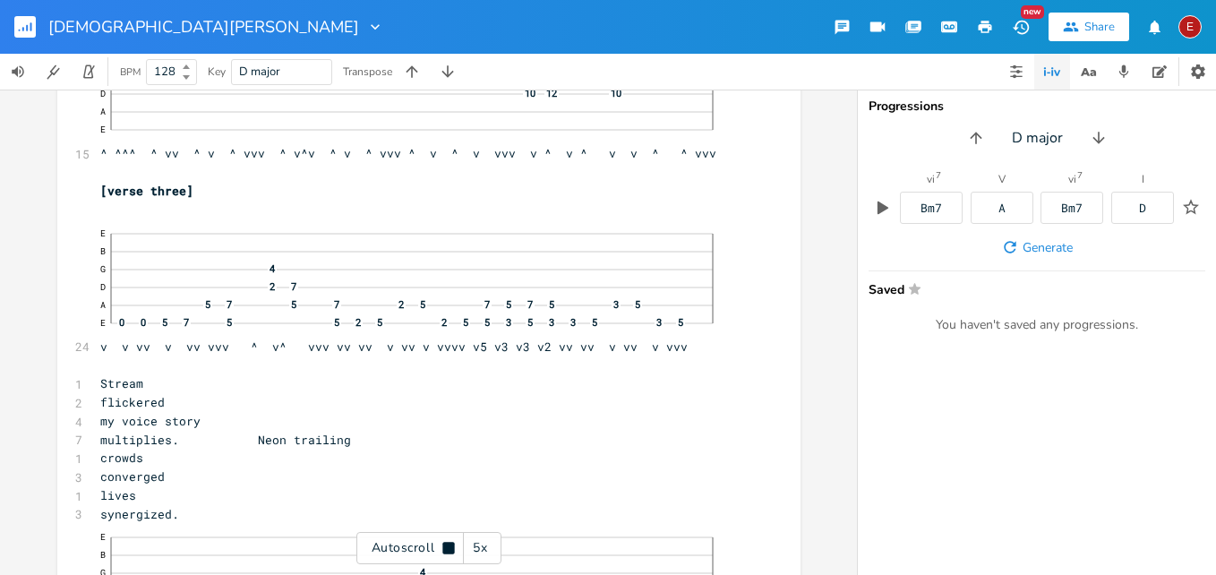
click at [444, 546] on icon at bounding box center [448, 548] width 12 height 12
click at [165, 401] on span "flickered" at bounding box center [132, 400] width 64 height 16
click at [165, 402] on span "flickered" at bounding box center [132, 400] width 64 height 16
type textarea "s"
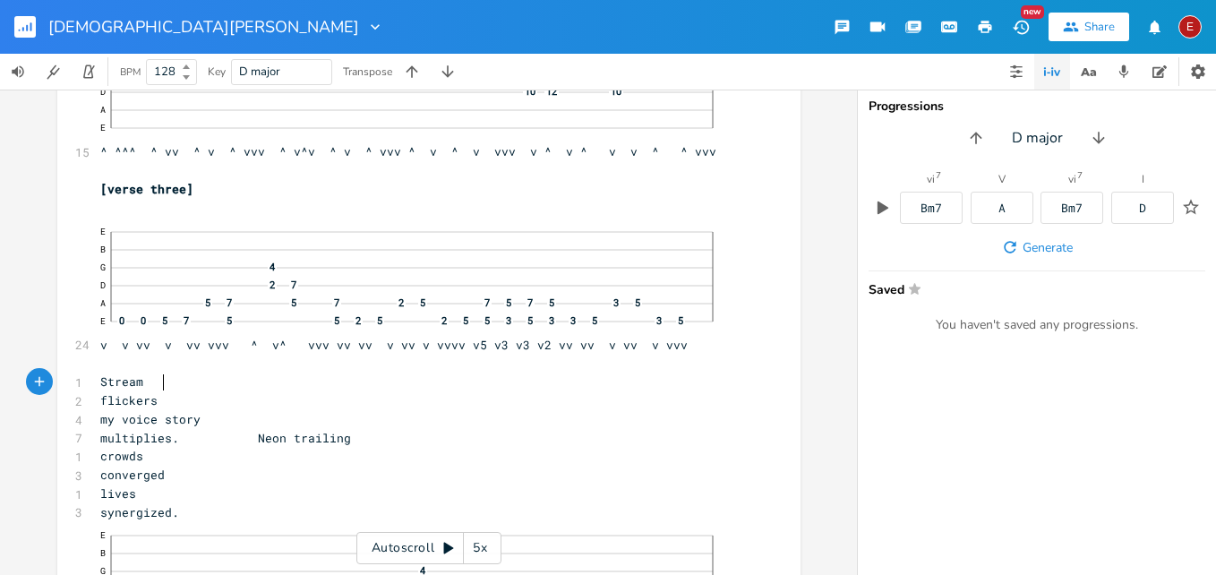
click at [143, 382] on span "Stream" at bounding box center [121, 381] width 43 height 16
type textarea "s"
click at [178, 404] on pre "flickers" at bounding box center [420, 400] width 646 height 19
click at [183, 423] on span "my voice story" at bounding box center [150, 419] width 100 height 16
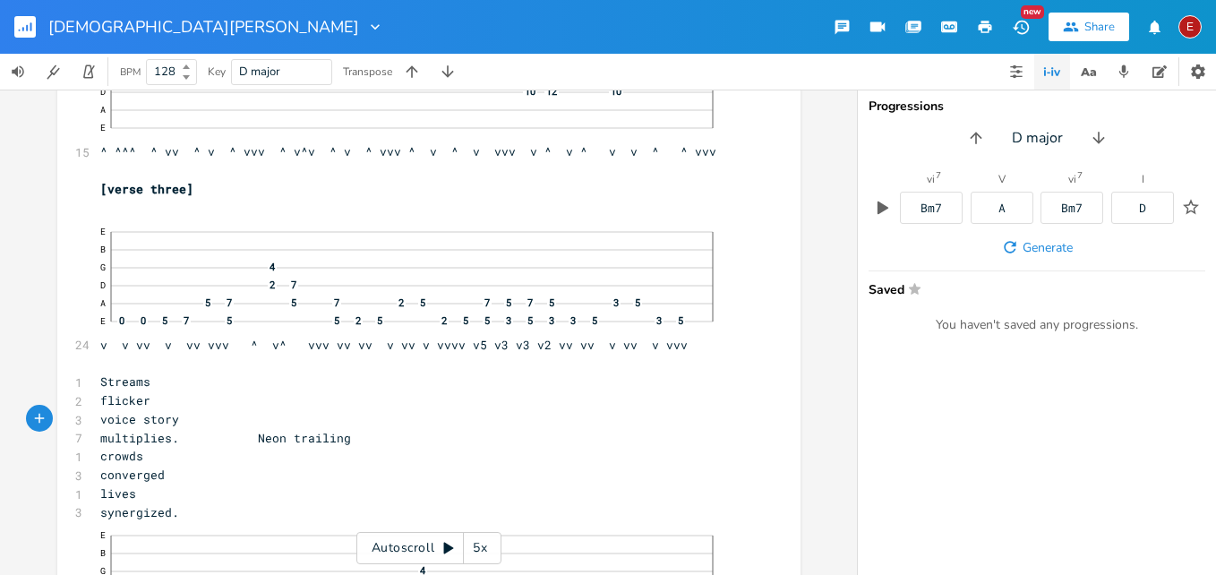
type textarea "a"
click at [252, 425] on pre "avoice story" at bounding box center [420, 419] width 646 height 19
type textarea "that"
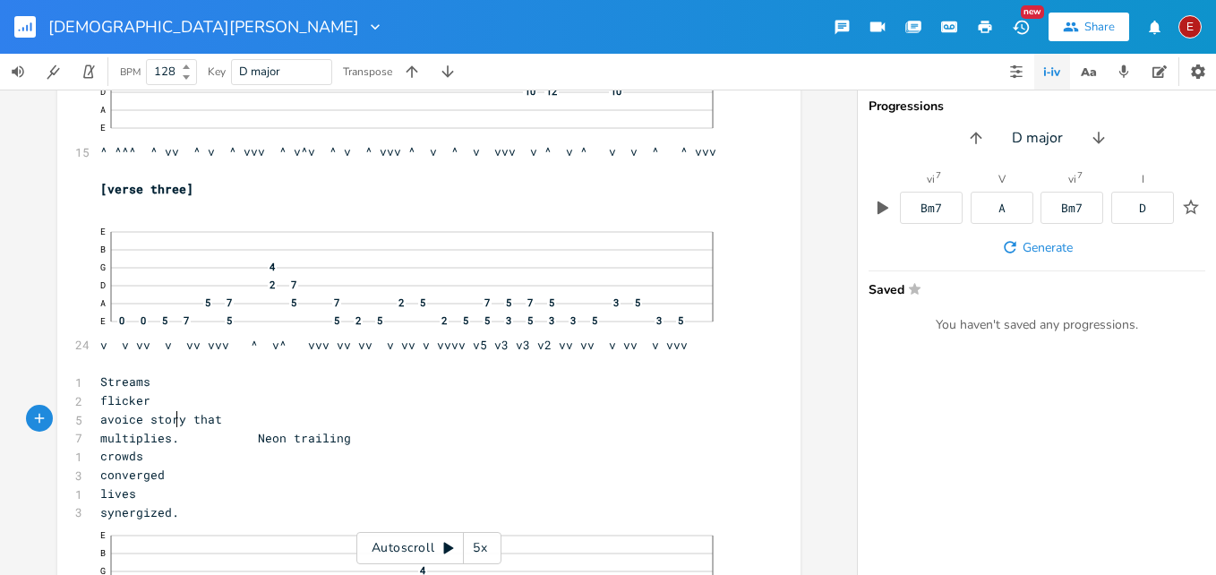
click at [169, 421] on span "avoice story that" at bounding box center [161, 419] width 122 height 16
click at [215, 423] on span "voice story that" at bounding box center [157, 419] width 115 height 16
type textarea "ies"
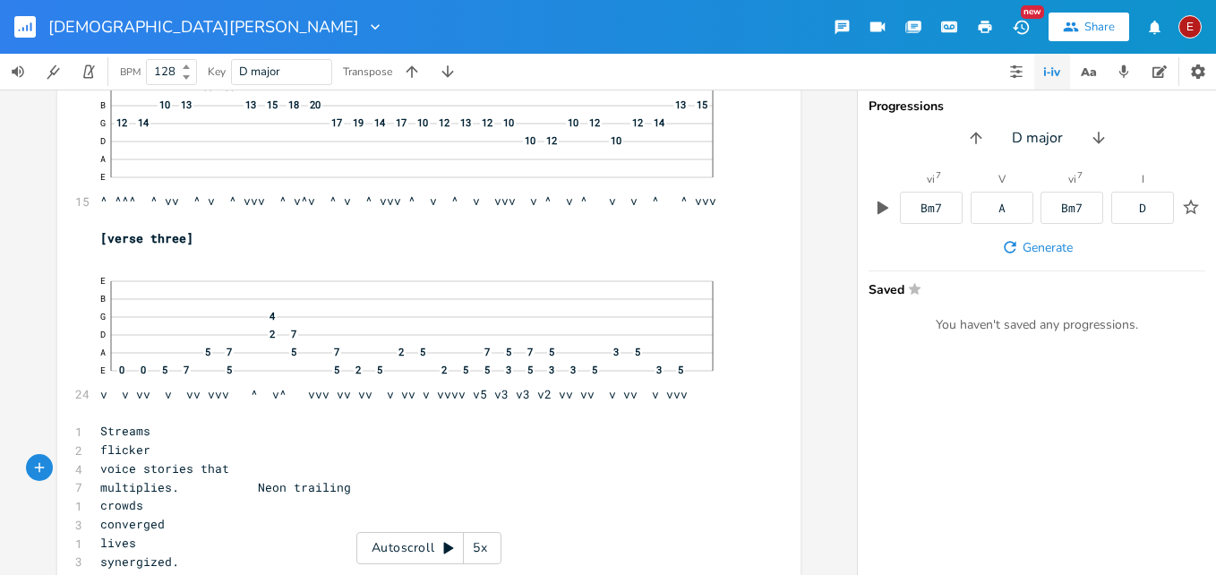
scroll to position [8714, 0]
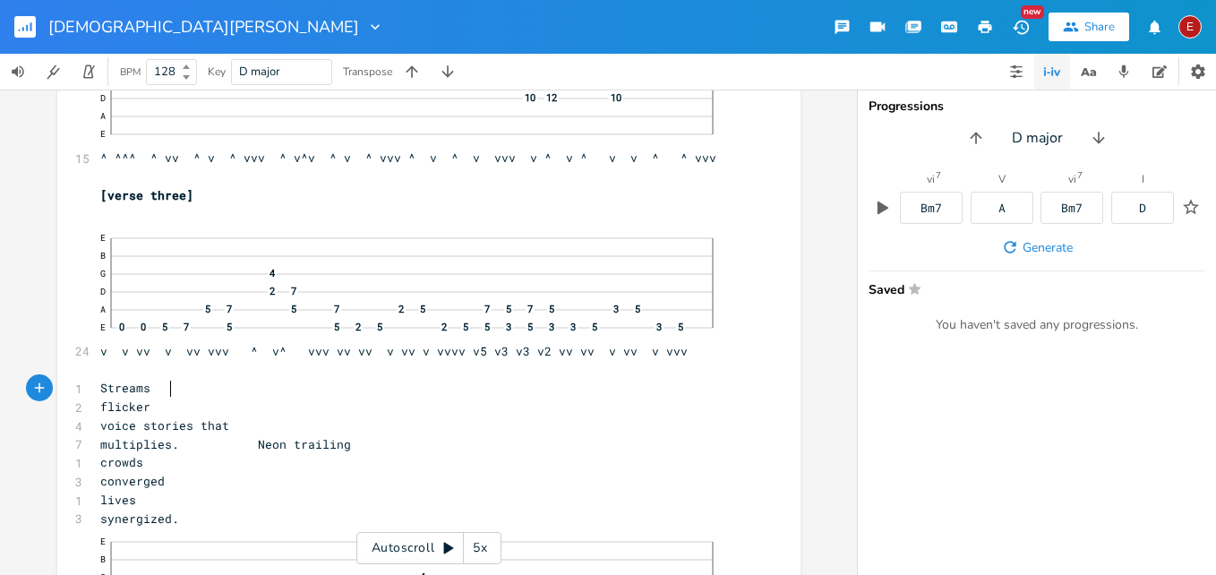
click at [150, 389] on span "Streams" at bounding box center [125, 388] width 50 height 16
click at [174, 407] on pre "flicker" at bounding box center [420, 407] width 646 height 19
type textarea "ed"
click at [229, 423] on span "voice stories that" at bounding box center [164, 425] width 129 height 16
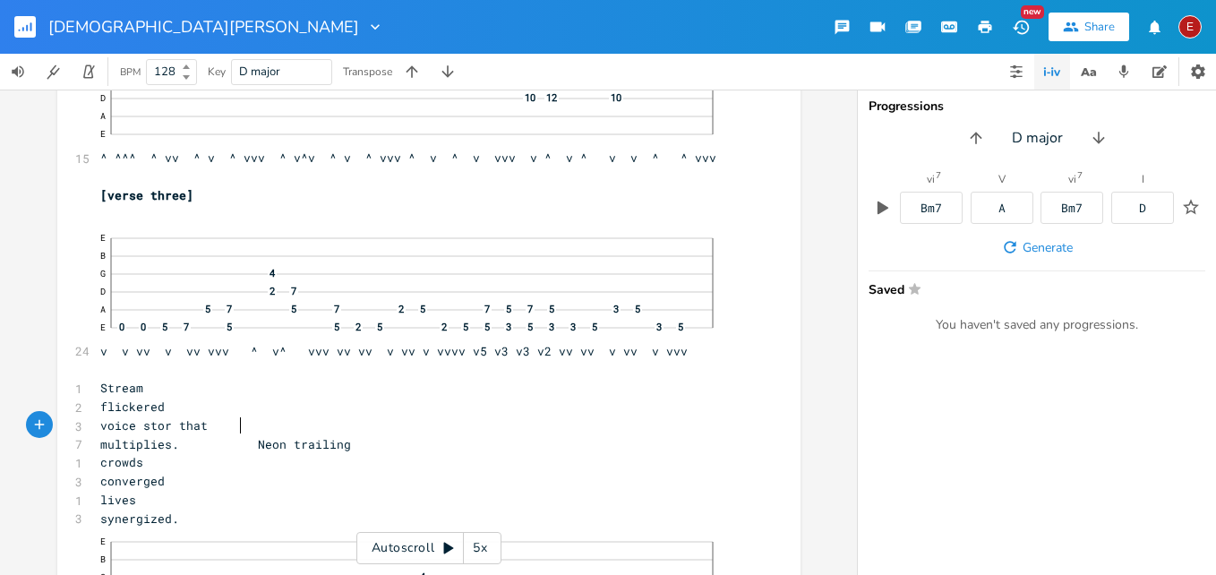
type textarea "y"
click at [215, 423] on span "voice story that" at bounding box center [157, 425] width 115 height 16
click at [115, 384] on span "Stream" at bounding box center [121, 388] width 43 height 16
type textarea "A"
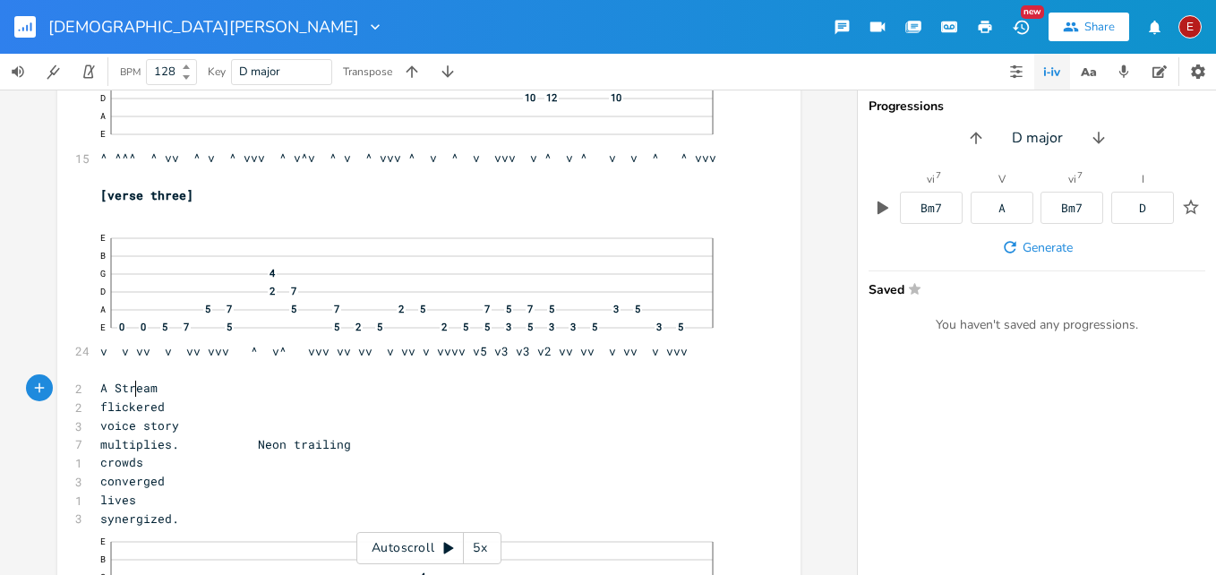
scroll to position [0, 11]
click at [136, 389] on span "A Stream" at bounding box center [128, 388] width 57 height 16
type textarea "s"
type textarea "S"
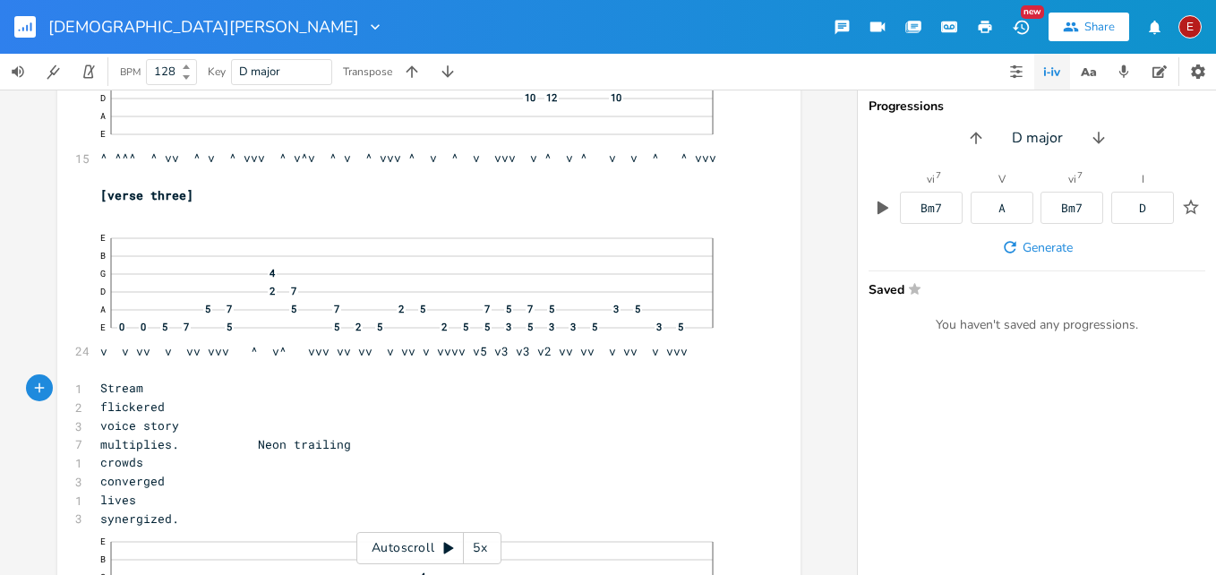
click at [444, 551] on icon at bounding box center [449, 549] width 10 height 12
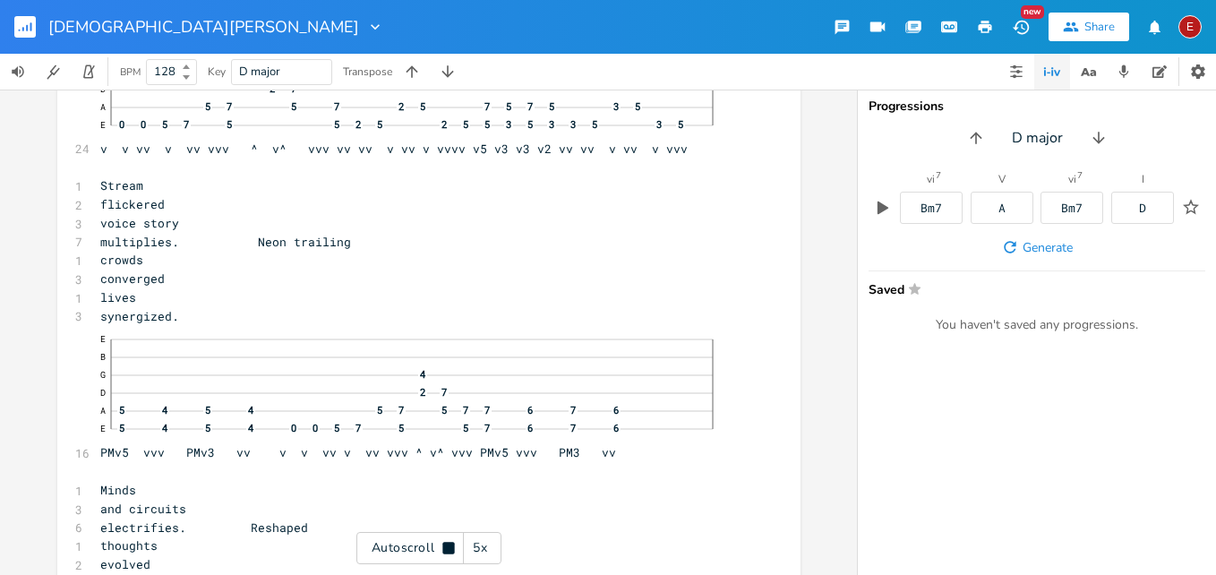
click at [444, 551] on icon at bounding box center [448, 548] width 12 height 12
click at [444, 551] on icon at bounding box center [449, 549] width 10 height 12
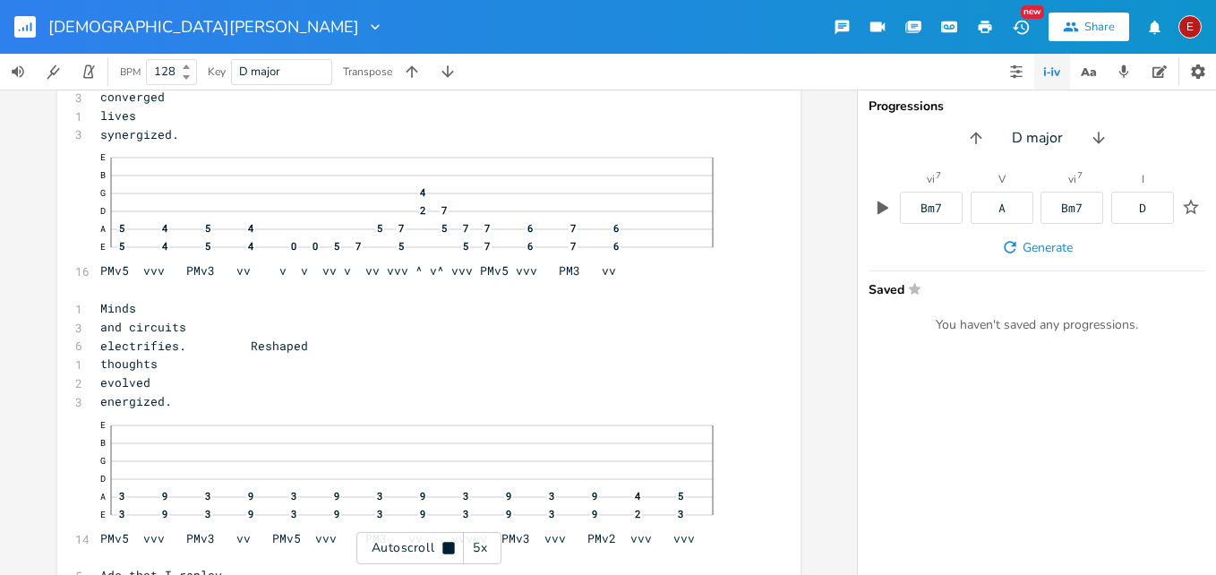
scroll to position [9104, 0]
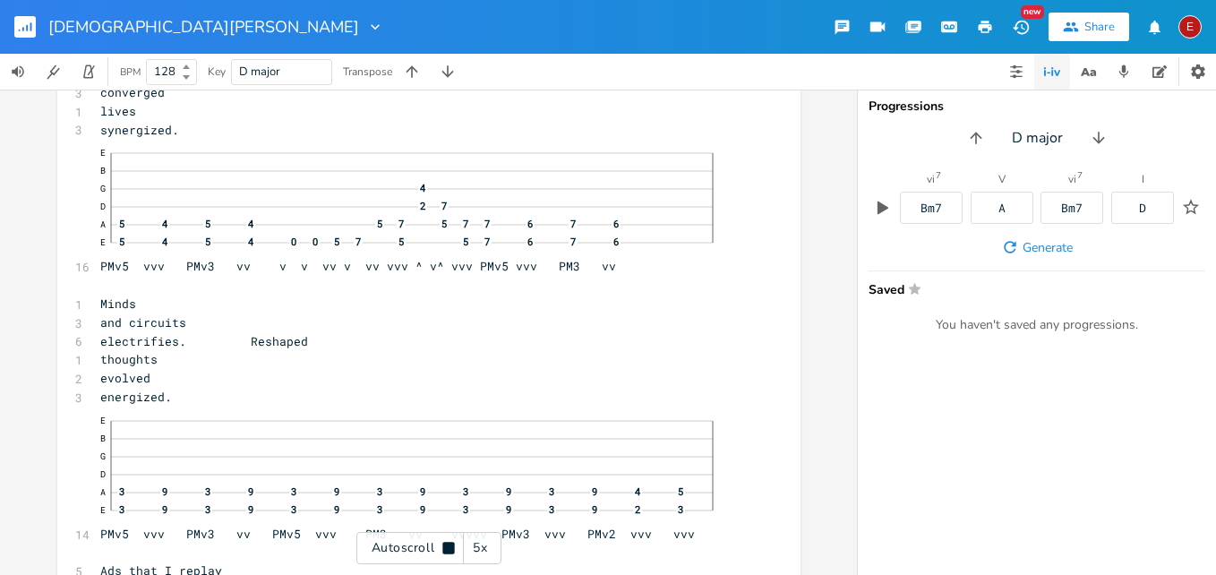
click at [444, 551] on icon at bounding box center [448, 548] width 12 height 12
click at [444, 551] on icon at bounding box center [449, 549] width 10 height 12
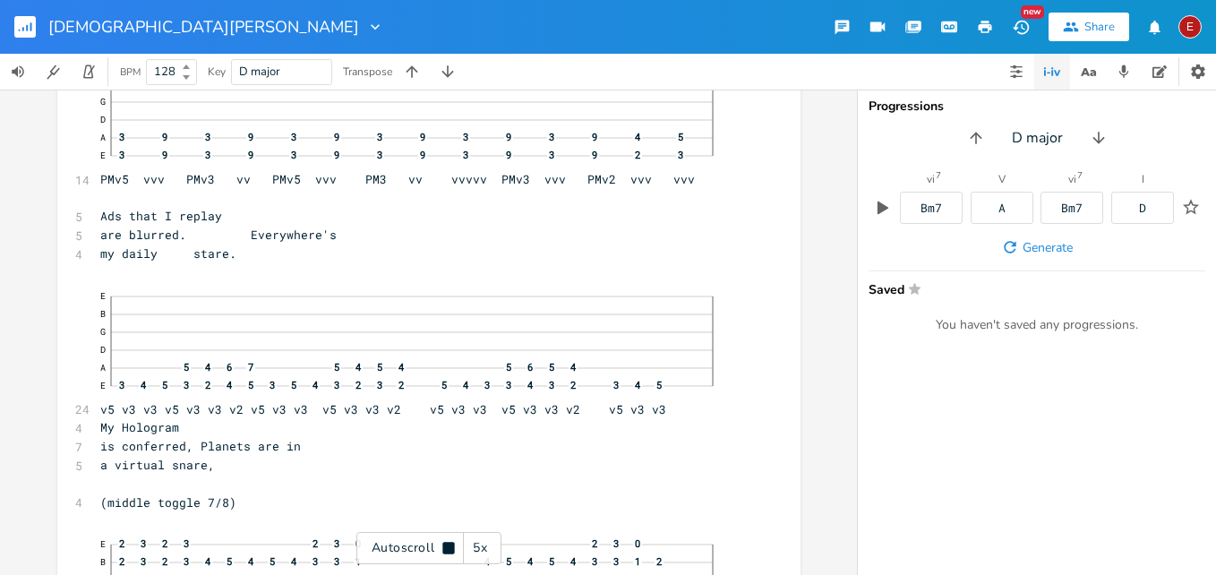
click at [444, 551] on icon at bounding box center [448, 548] width 12 height 12
click at [444, 551] on icon at bounding box center [449, 549] width 10 height 12
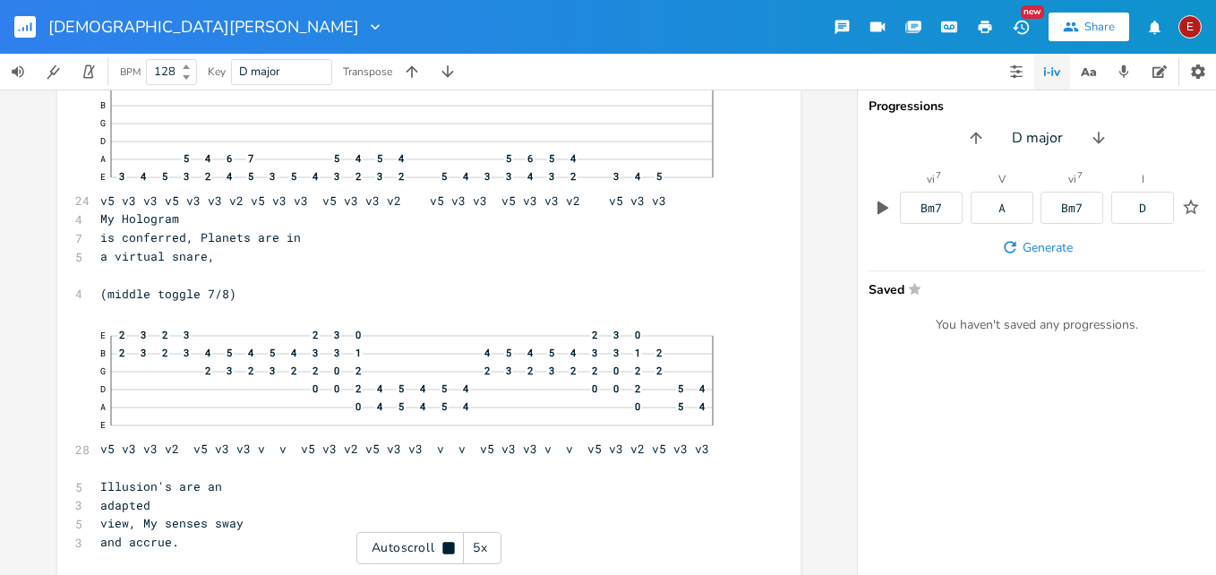
click at [444, 551] on icon at bounding box center [448, 548] width 12 height 12
click at [447, 547] on icon at bounding box center [449, 549] width 10 height 12
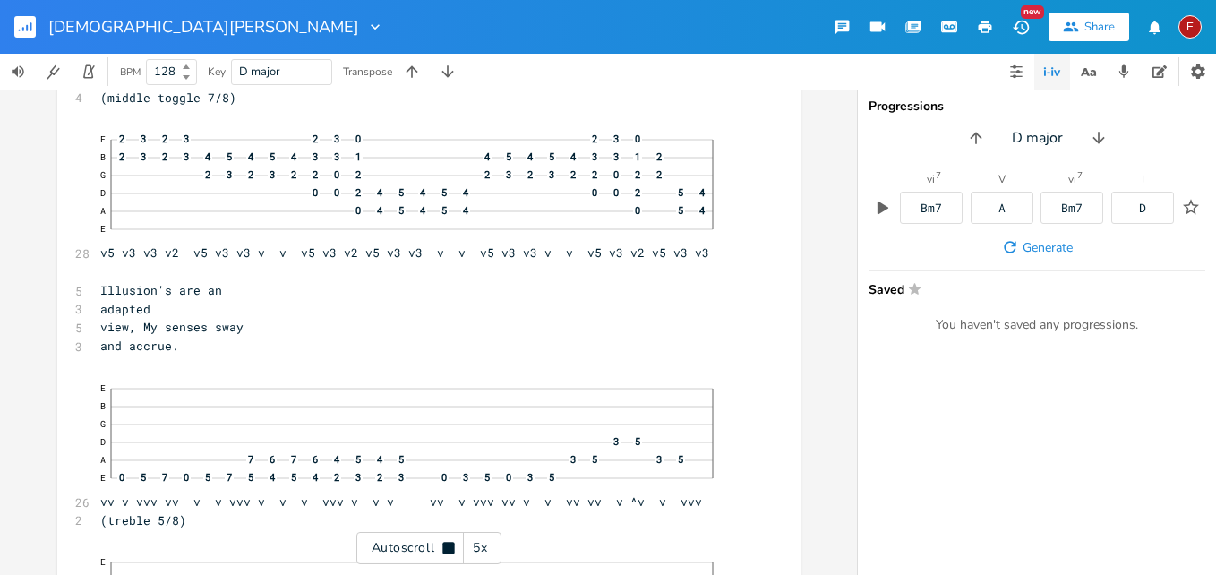
click at [447, 547] on icon at bounding box center [448, 548] width 12 height 12
click at [446, 545] on icon at bounding box center [449, 549] width 10 height 12
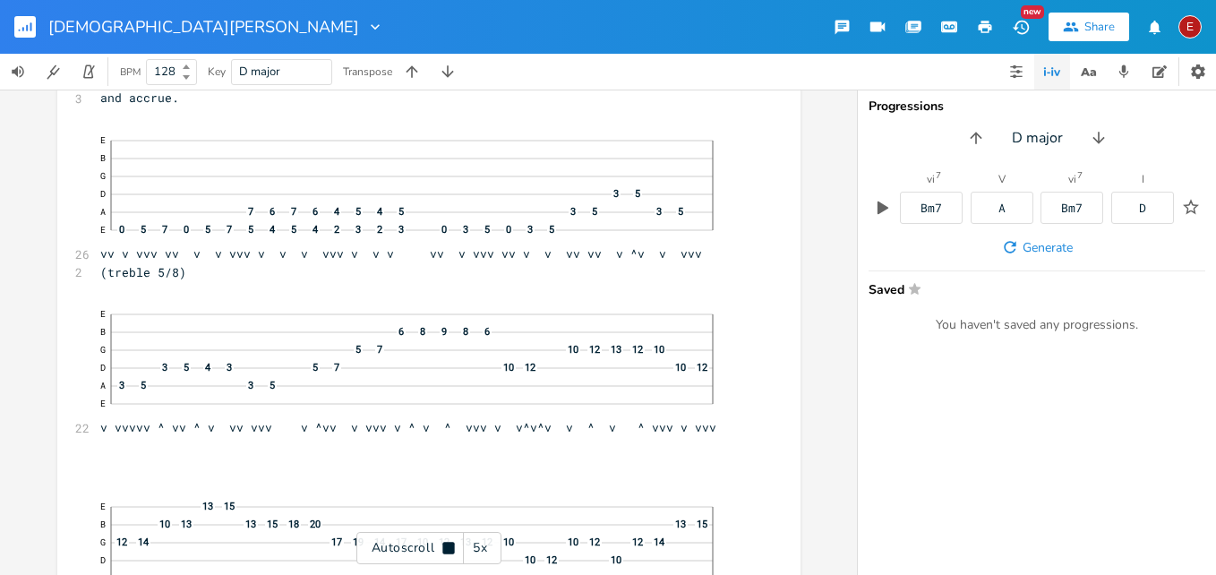
scroll to position [10116, 0]
click at [446, 545] on icon at bounding box center [448, 548] width 12 height 12
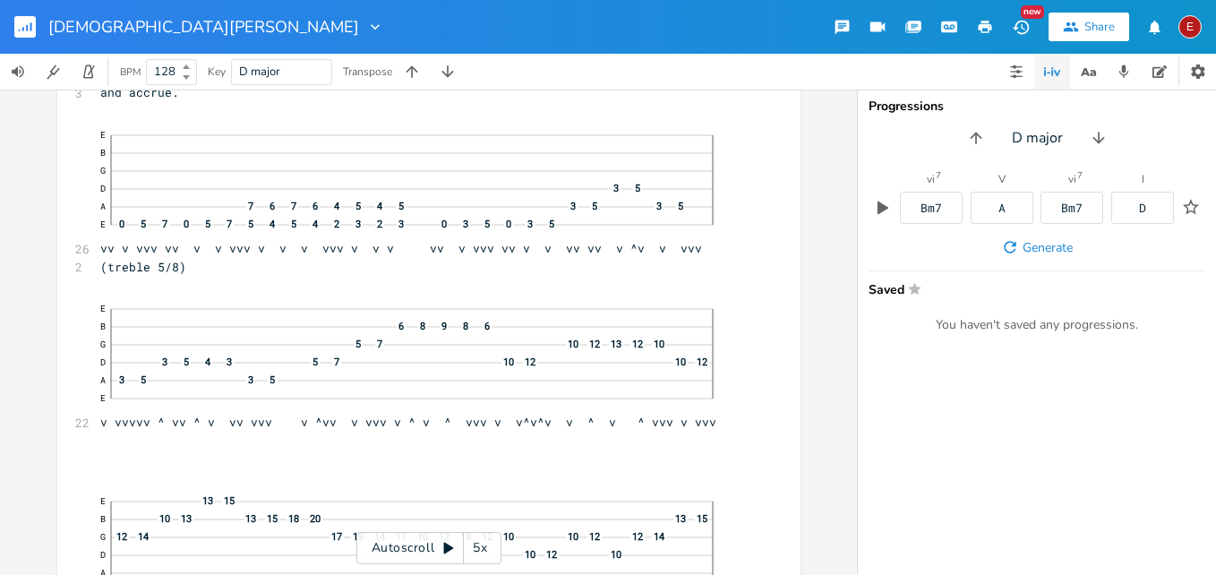
click at [446, 545] on icon at bounding box center [449, 549] width 10 height 12
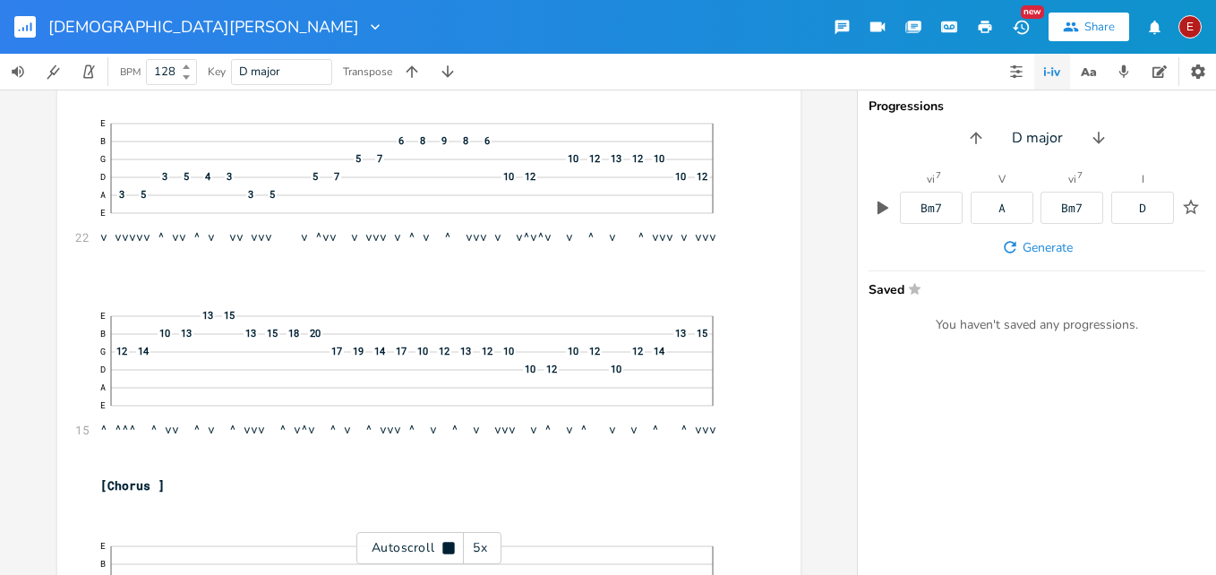
scroll to position [10304, 0]
click at [450, 545] on icon at bounding box center [448, 548] width 12 height 12
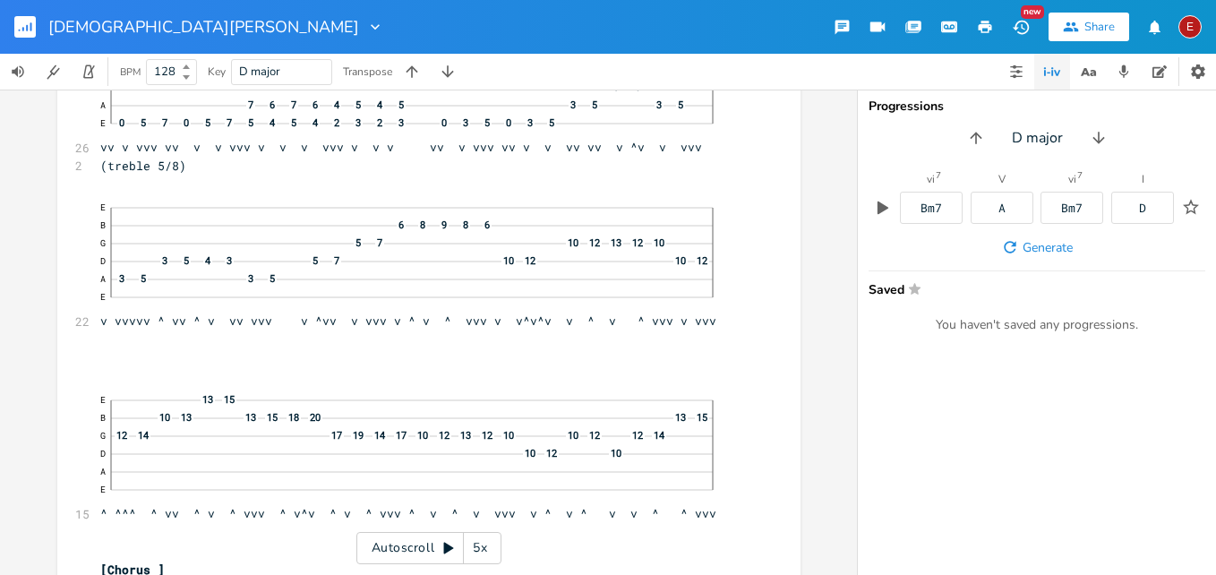
click at [835, 313] on div "S xxxxxxxxxx 8 [PERSON_NAME] Copyright 2025 ​ ​ [verse one] (treble 5/8) 24 E B…" at bounding box center [428, 332] width 857 height 485
click at [447, 547] on icon at bounding box center [449, 549] width 10 height 12
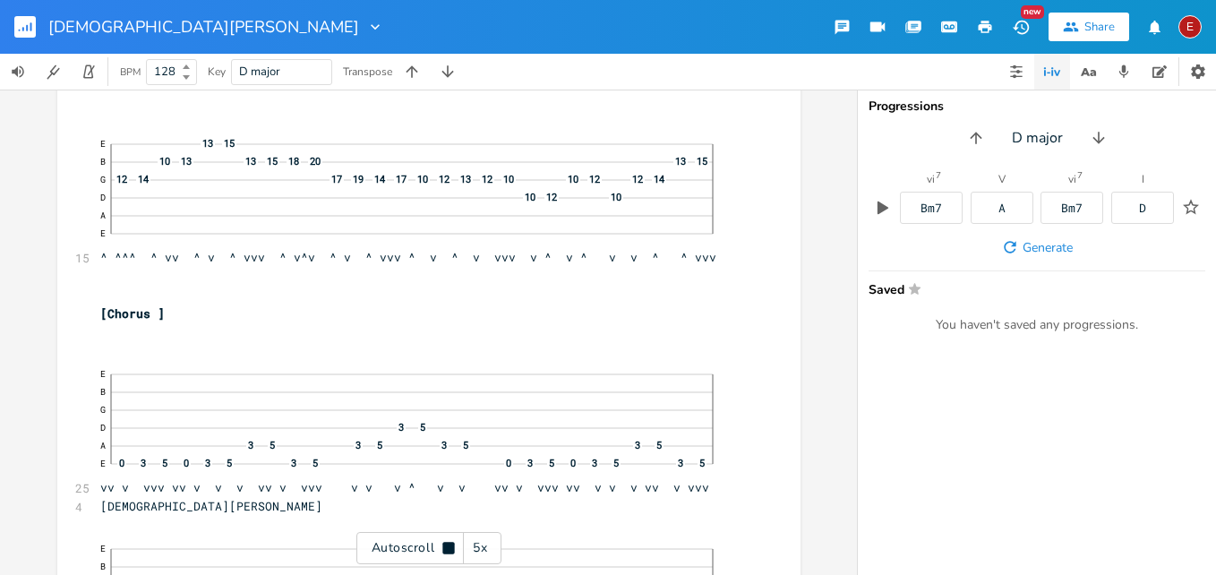
click at [447, 547] on icon at bounding box center [448, 548] width 12 height 12
click at [447, 547] on icon at bounding box center [449, 549] width 10 height 12
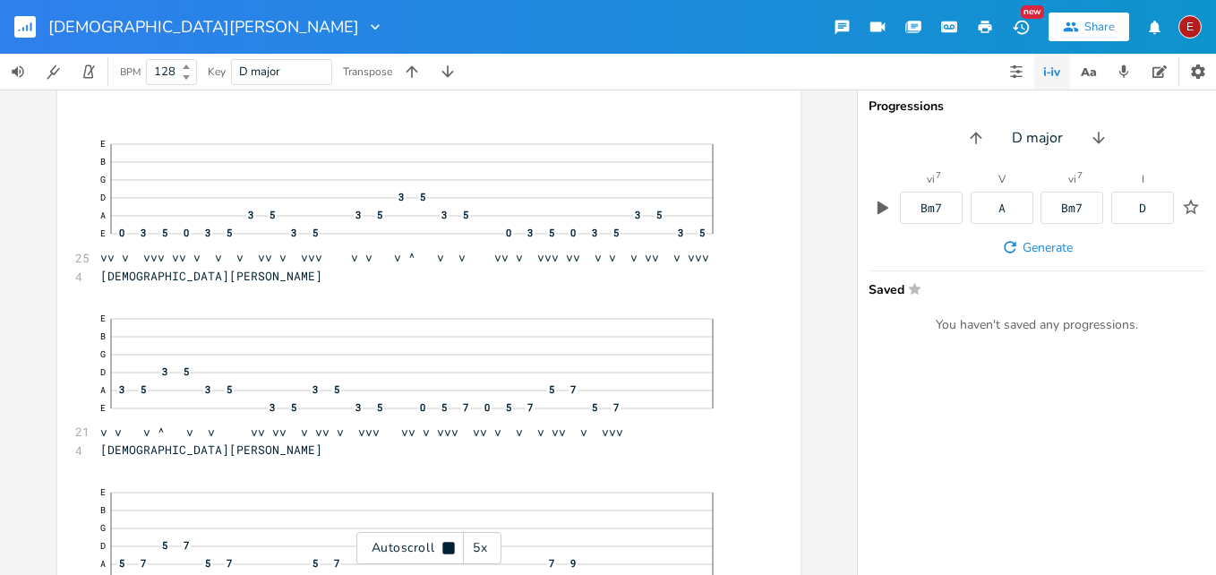
scroll to position [10707, 0]
click at [447, 547] on icon at bounding box center [448, 548] width 12 height 12
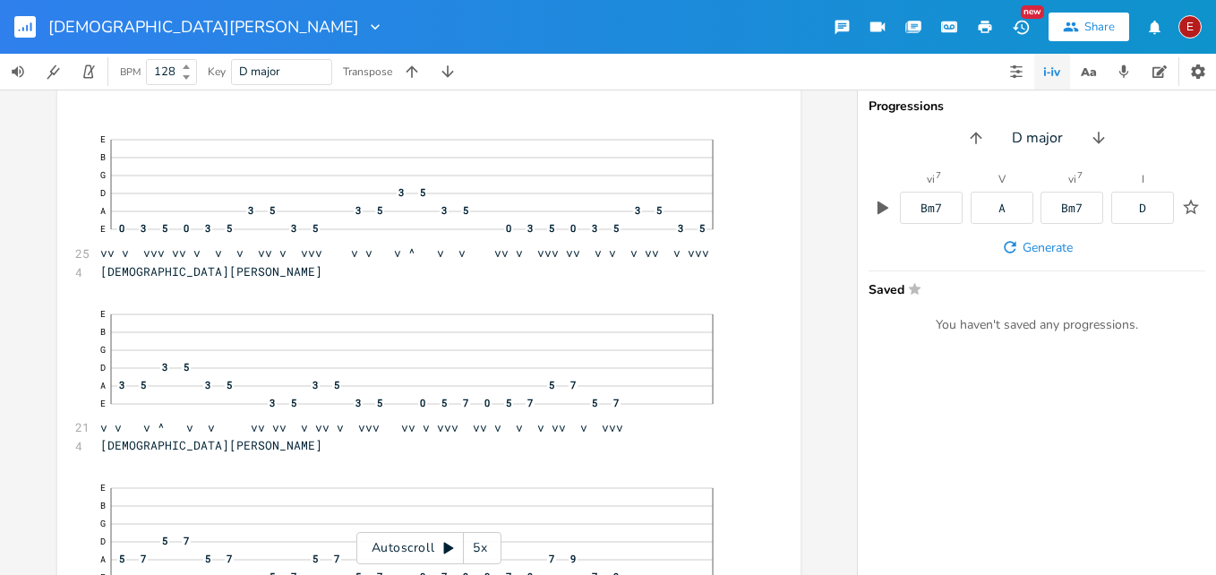
click at [447, 547] on icon at bounding box center [449, 549] width 10 height 12
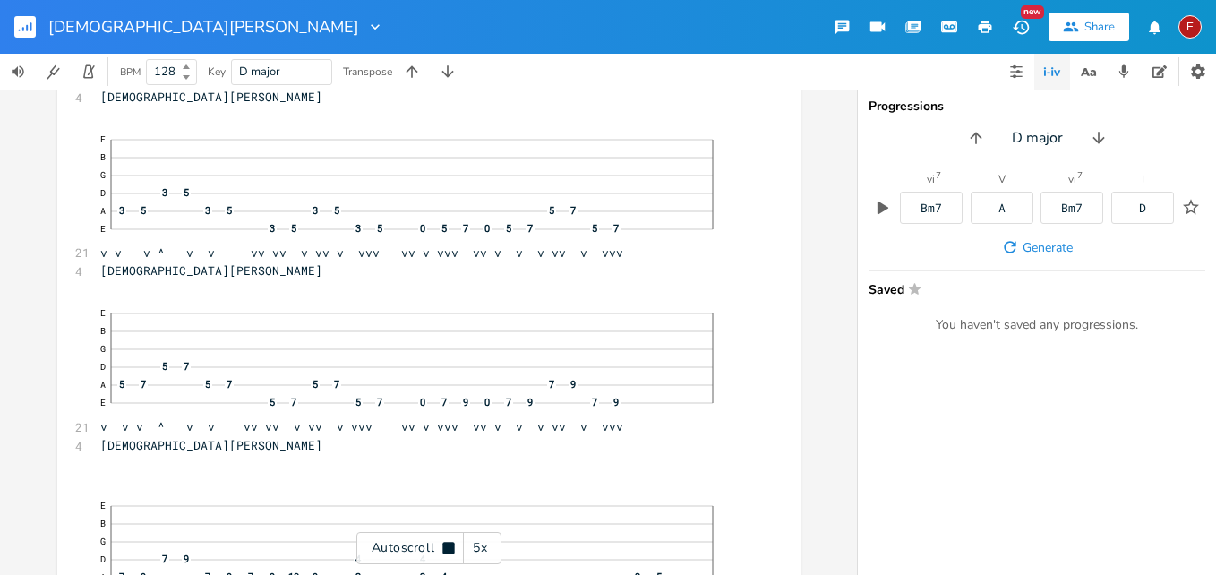
click at [447, 547] on icon at bounding box center [448, 548] width 12 height 12
click at [447, 547] on icon at bounding box center [449, 549] width 10 height 12
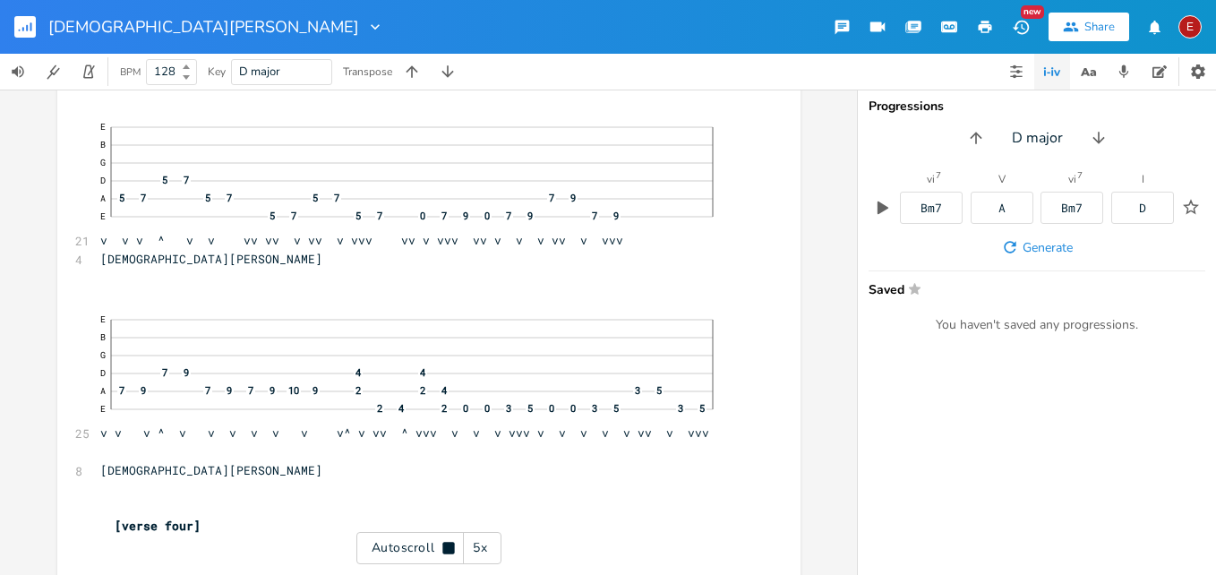
click at [447, 547] on icon at bounding box center [448, 548] width 12 height 12
click at [447, 547] on icon at bounding box center [449, 549] width 10 height 12
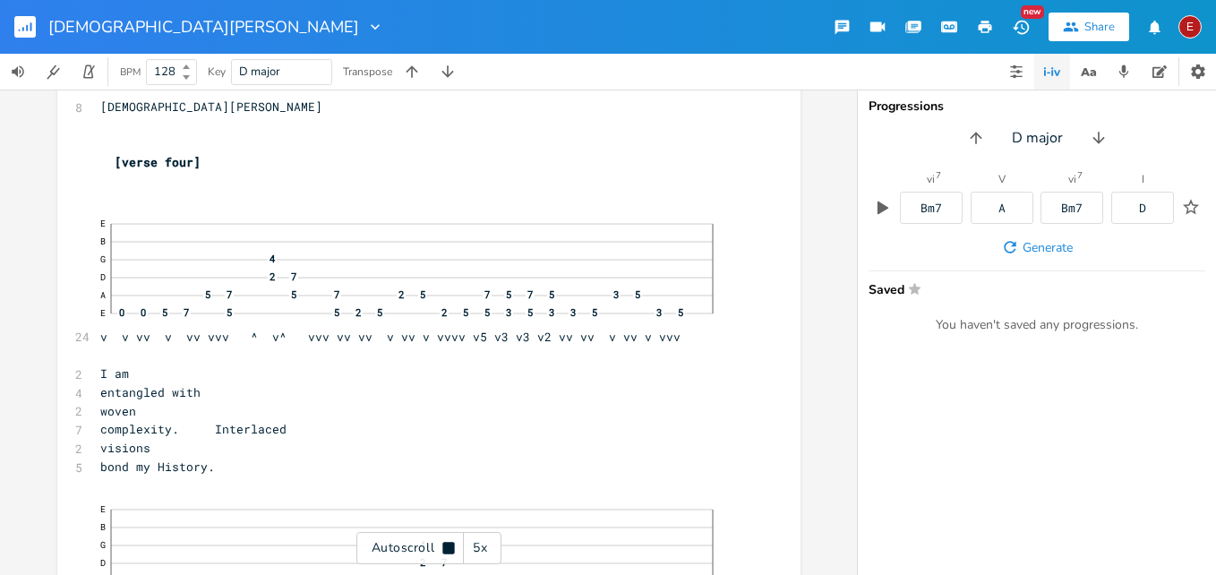
scroll to position [11434, 0]
click at [447, 547] on icon at bounding box center [448, 548] width 12 height 12
